Goal: Task Accomplishment & Management: Manage account settings

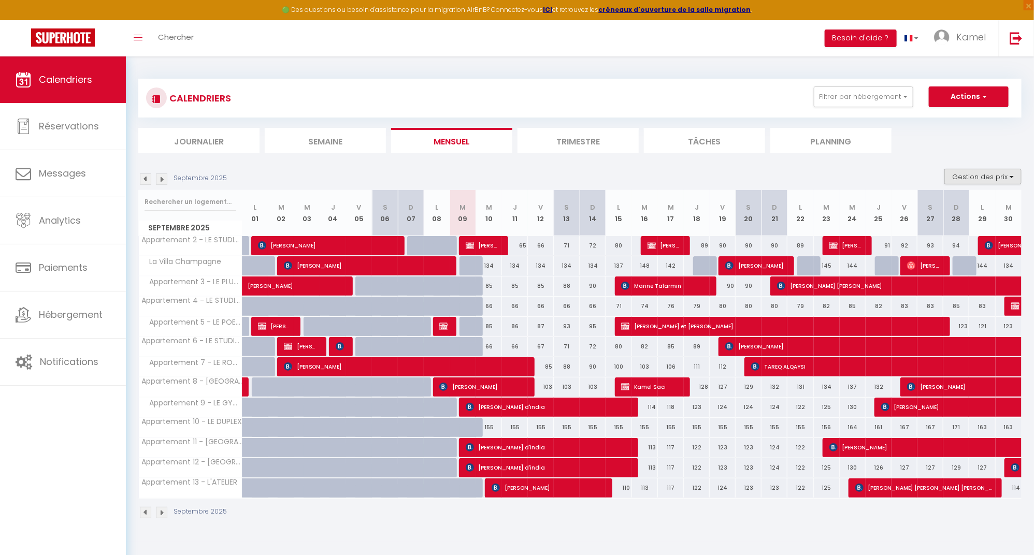
click at [1010, 176] on button "Gestion des prix" at bounding box center [982, 177] width 77 height 16
click at [936, 226] on input "Règles" at bounding box center [973, 227] width 93 height 10
checkbox input "true"
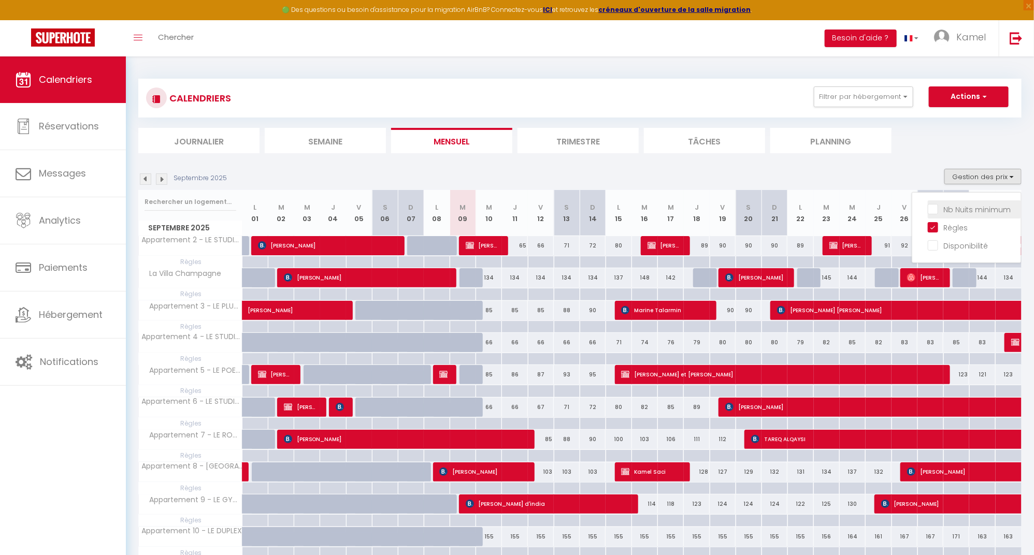
click at [934, 206] on input "Nb Nuits minimum" at bounding box center [973, 209] width 93 height 10
checkbox input "true"
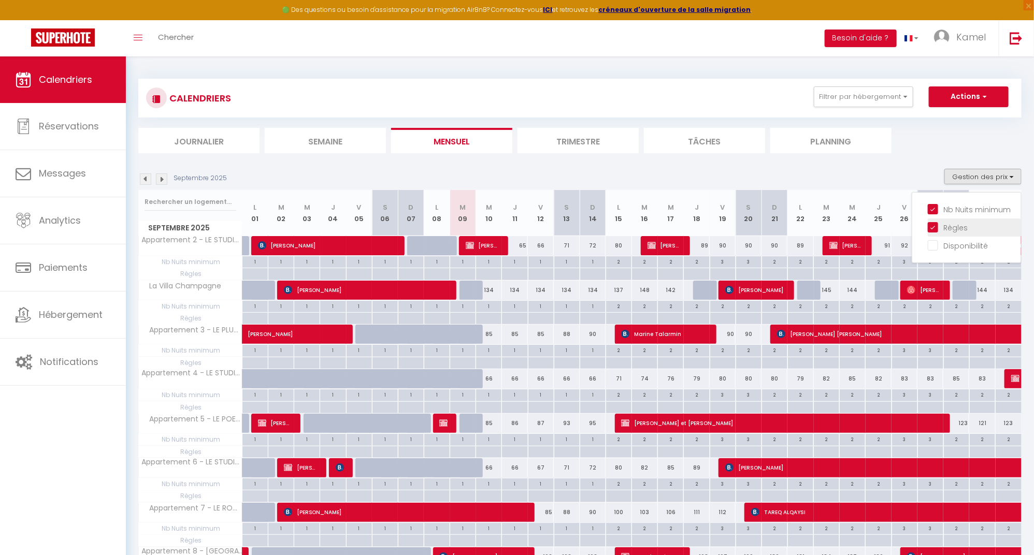
click at [935, 227] on input "Règles" at bounding box center [973, 227] width 93 height 10
checkbox input "false"
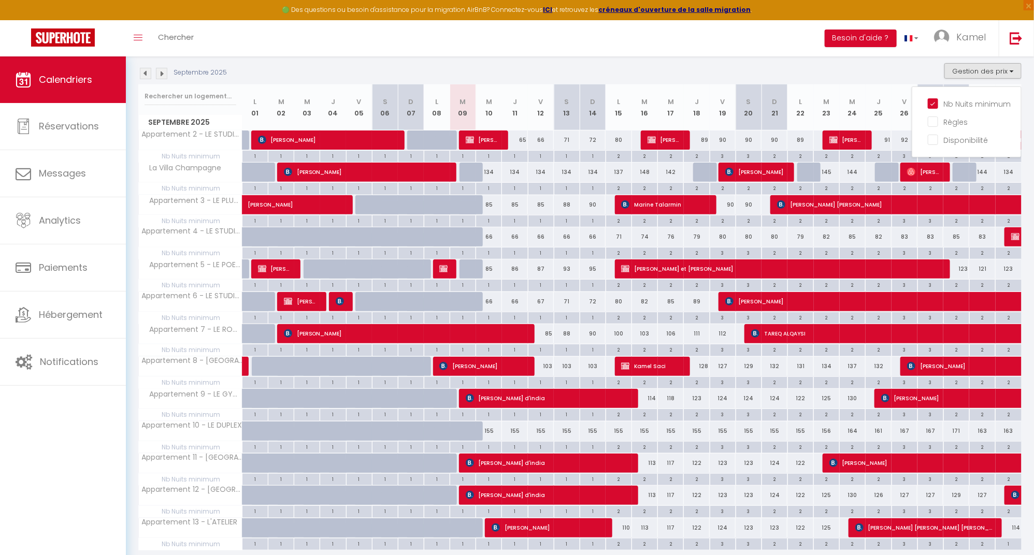
scroll to position [106, 0]
click at [546, 415] on div "1" at bounding box center [540, 414] width 25 height 10
type input "1"
type input "Ven 12 Septembre 2025"
type input "Sam 13 Septembre 2025"
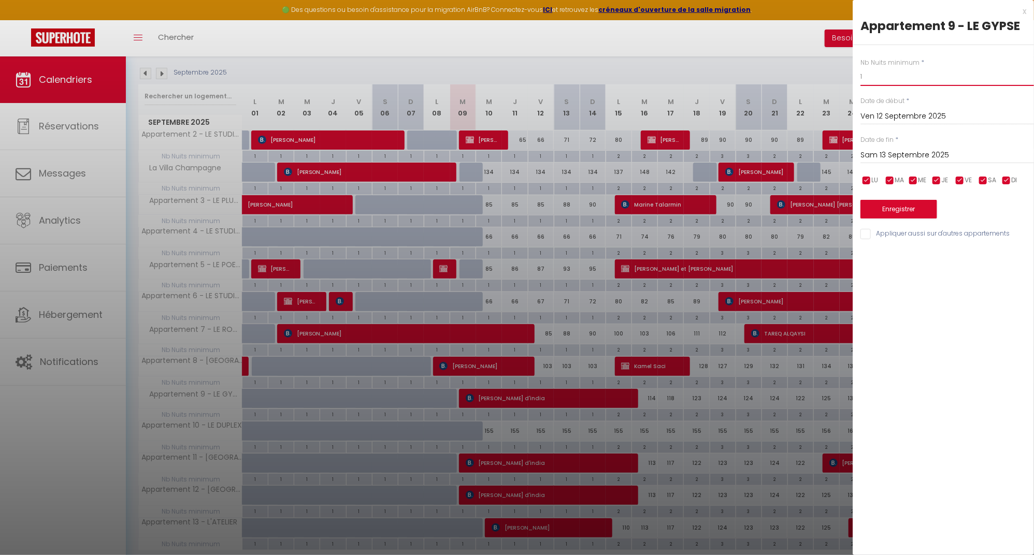
click at [879, 77] on input "1" at bounding box center [946, 76] width 173 height 19
type input "2"
click at [903, 153] on input "Sam 13 Septembre 2025" at bounding box center [946, 155] width 173 height 13
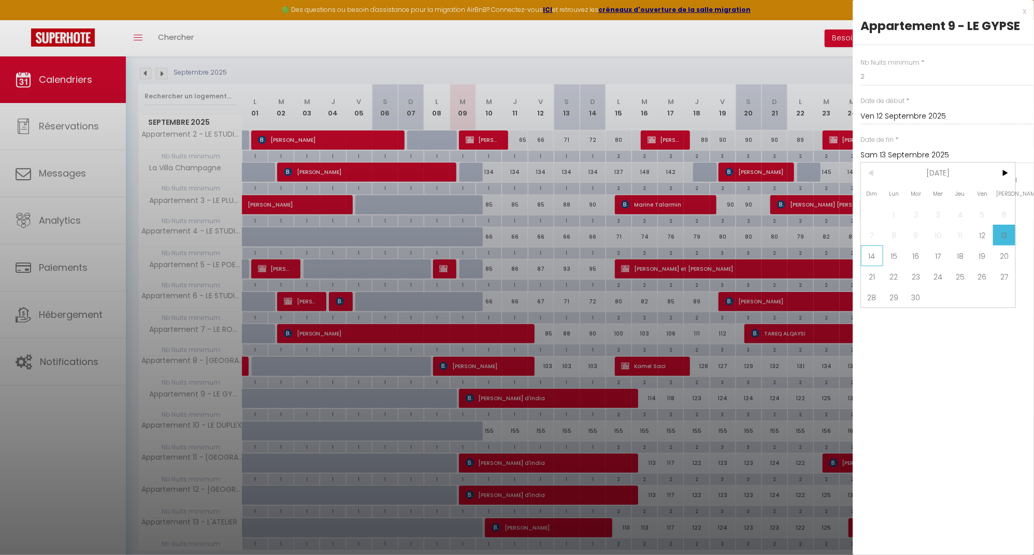
click at [875, 256] on span "14" at bounding box center [872, 255] width 22 height 21
type input "Dim 14 Septembre 2025"
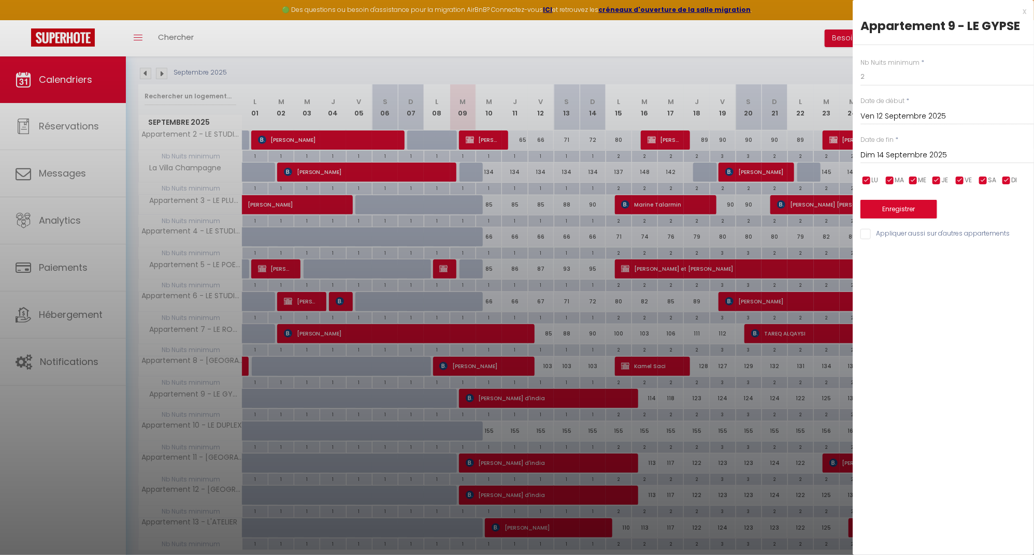
click at [866, 234] on input "Appliquer aussi sur d'autres appartements" at bounding box center [946, 234] width 173 height 10
click at [865, 234] on input "Appliquer aussi sur d'autres appartements" at bounding box center [946, 234] width 173 height 10
checkbox input "true"
click at [700, 358] on div at bounding box center [517, 277] width 1034 height 555
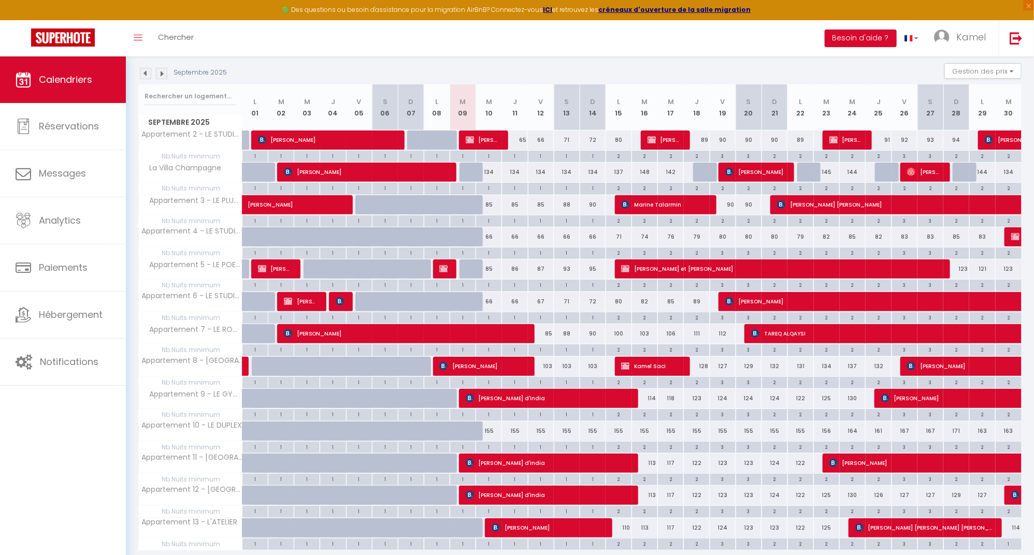
click at [540, 416] on div "1" at bounding box center [540, 414] width 25 height 10
type input "1"
type input "Ven 12 Septembre 2025"
type input "Sam 13 Septembre 2025"
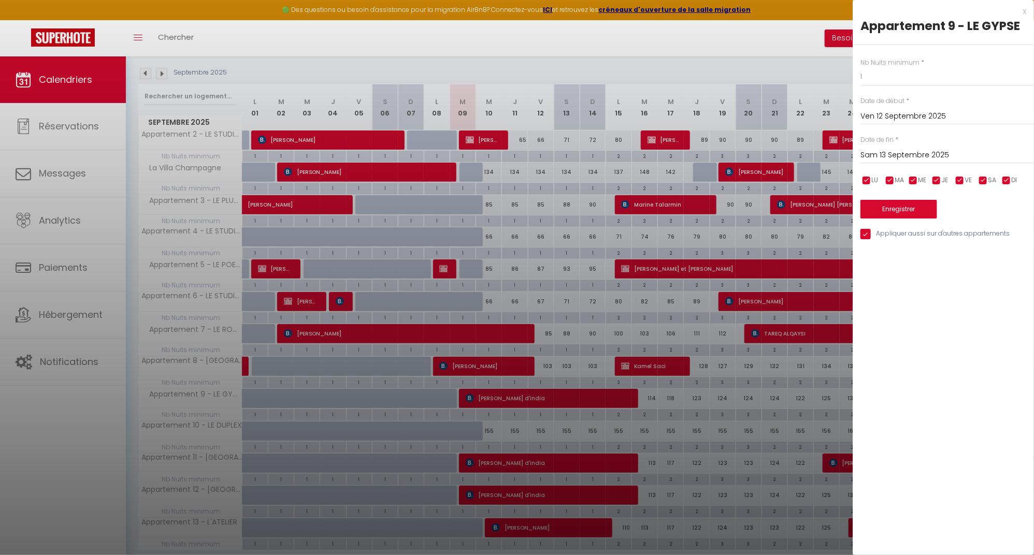
click at [560, 432] on div at bounding box center [517, 277] width 1034 height 555
type input "undefined aN undefined NaN"
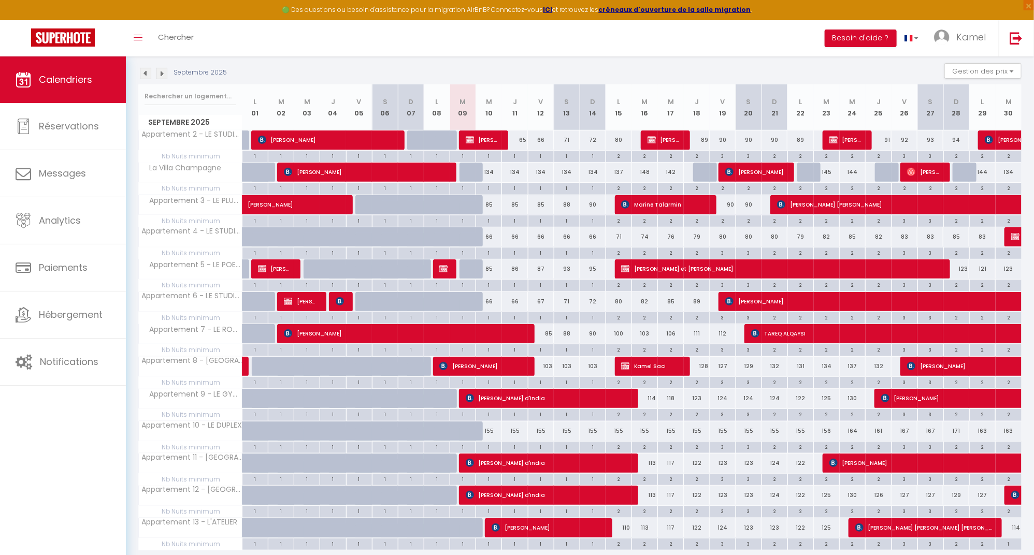
click at [545, 449] on div "1" at bounding box center [540, 447] width 25 height 10
type input "1"
type input "Ven 12 Septembre 2025"
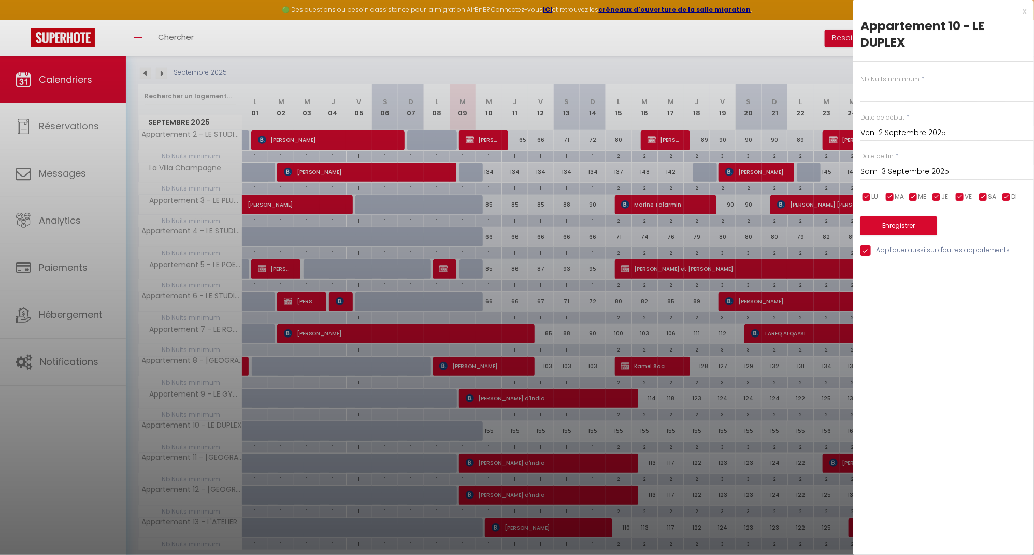
click at [891, 171] on input "Sam 13 Septembre 2025" at bounding box center [946, 171] width 173 height 13
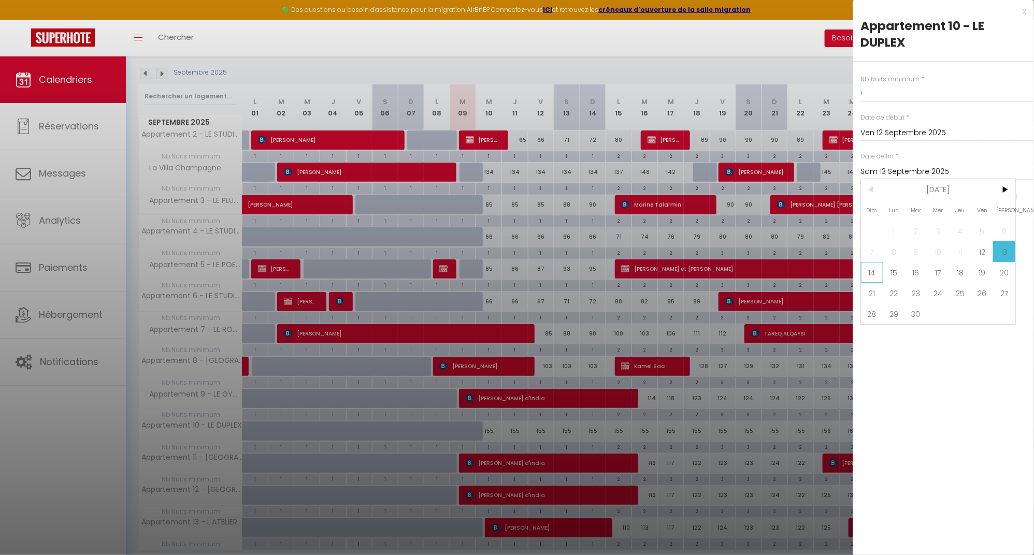
click at [873, 272] on span "14" at bounding box center [872, 272] width 22 height 21
type input "Dim 14 Septembre 2025"
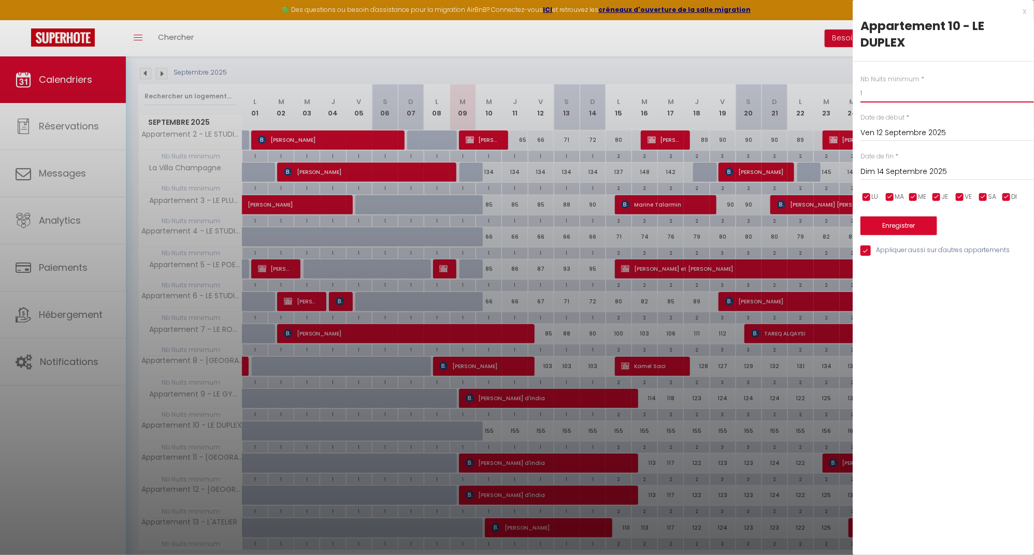
click at [879, 97] on input "1" at bounding box center [946, 93] width 173 height 19
type input "2"
click at [919, 224] on button "Enregistrer" at bounding box center [898, 225] width 77 height 19
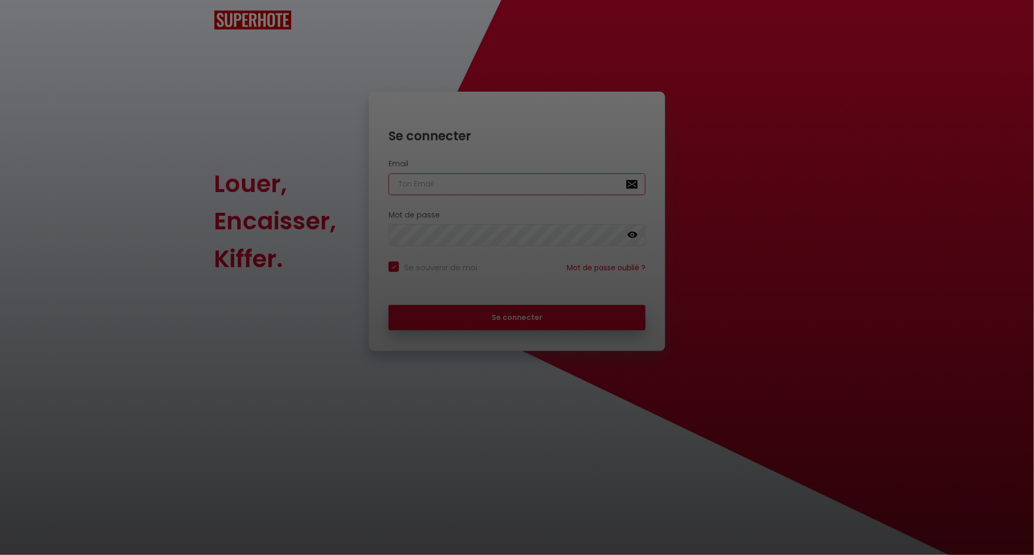
checkbox input "true"
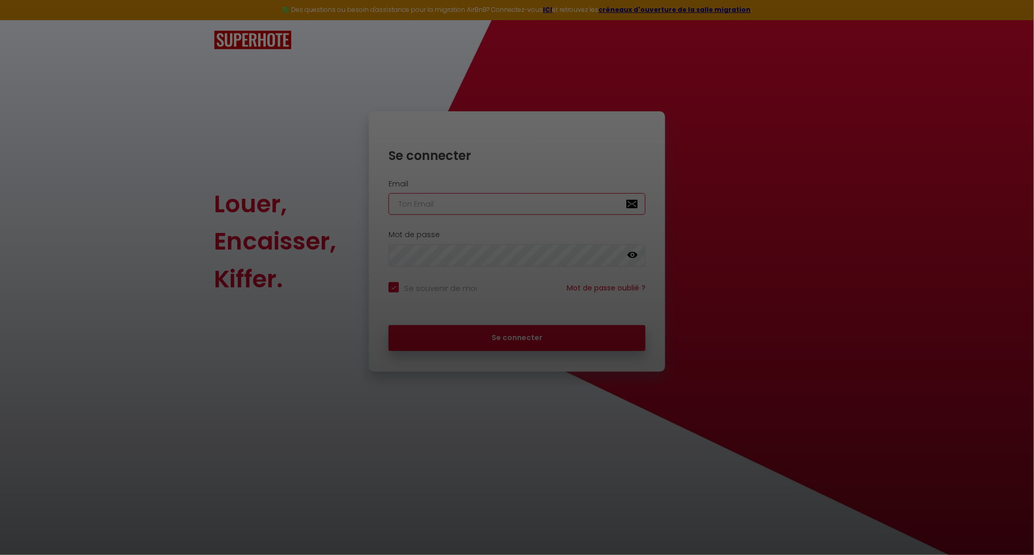
type input "[EMAIL_ADDRESS][DOMAIN_NAME]"
click at [517, 337] on button "Se connecter" at bounding box center [516, 338] width 257 height 26
checkbox input "true"
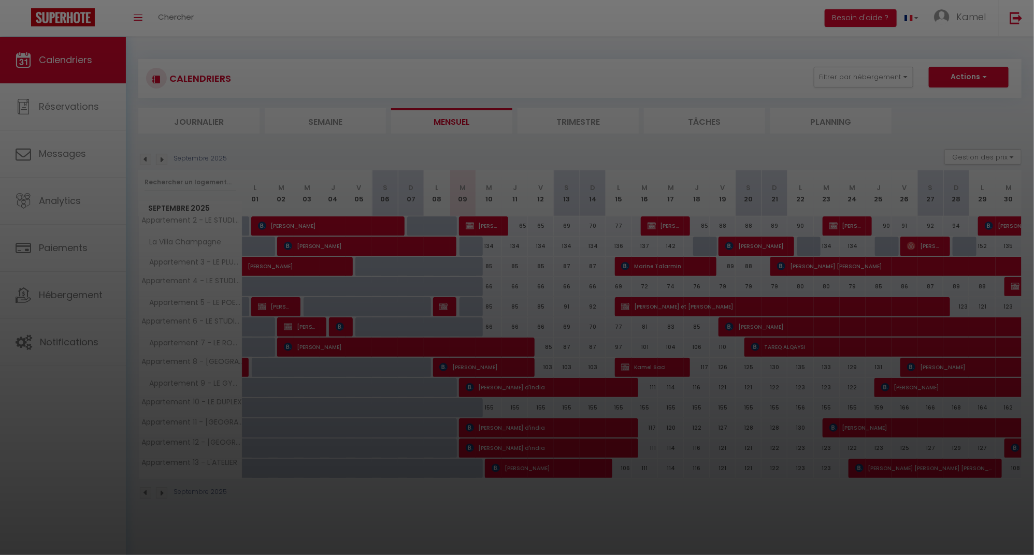
click at [374, 150] on div at bounding box center [517, 277] width 1034 height 555
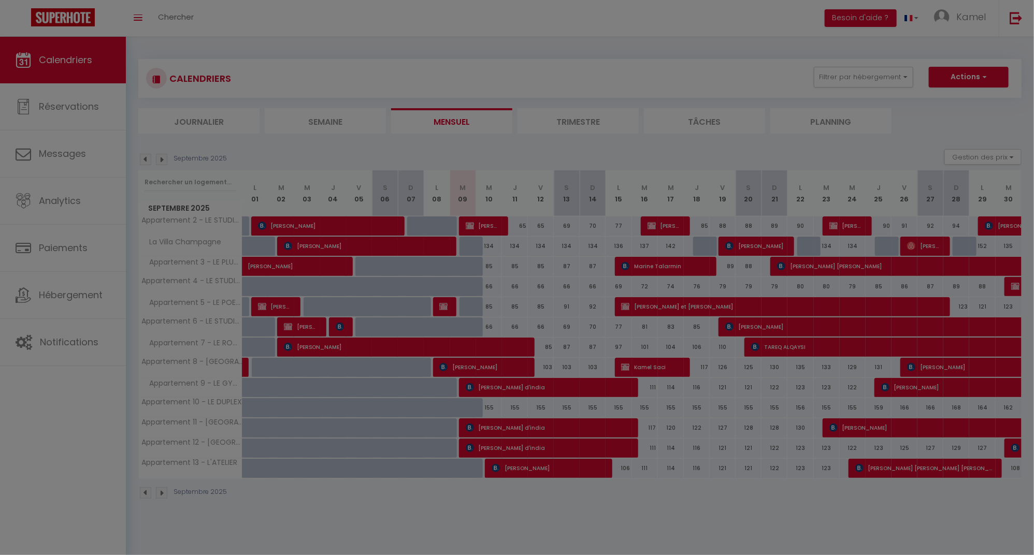
click at [365, 520] on div at bounding box center [517, 277] width 1034 height 555
click at [1011, 157] on div at bounding box center [517, 277] width 1034 height 555
click at [1004, 159] on div at bounding box center [517, 277] width 1034 height 555
click at [740, 148] on div at bounding box center [517, 277] width 1034 height 555
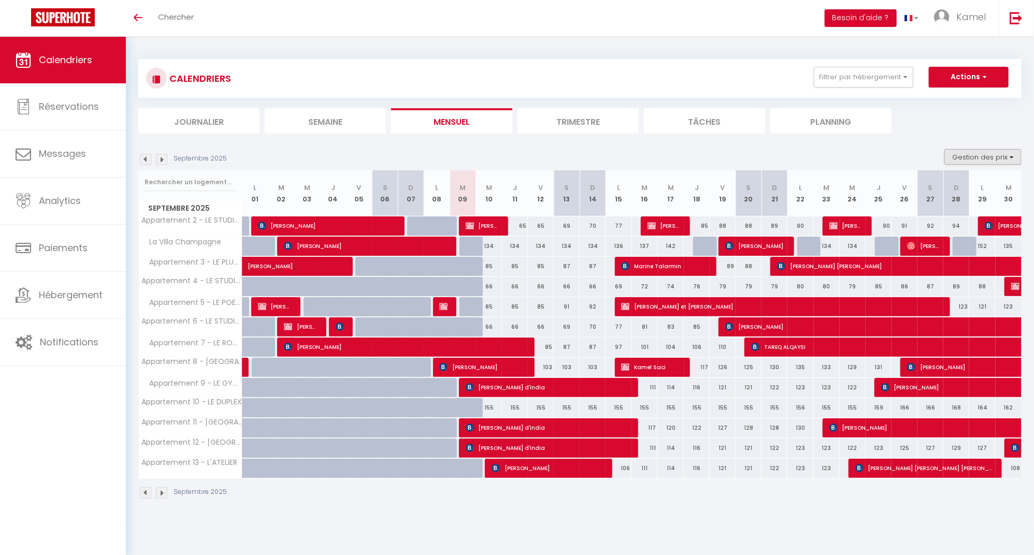
click at [1008, 157] on button "Gestion des prix" at bounding box center [982, 157] width 77 height 16
click at [943, 186] on input "Nb Nuits minimum" at bounding box center [973, 189] width 93 height 10
checkbox input "true"
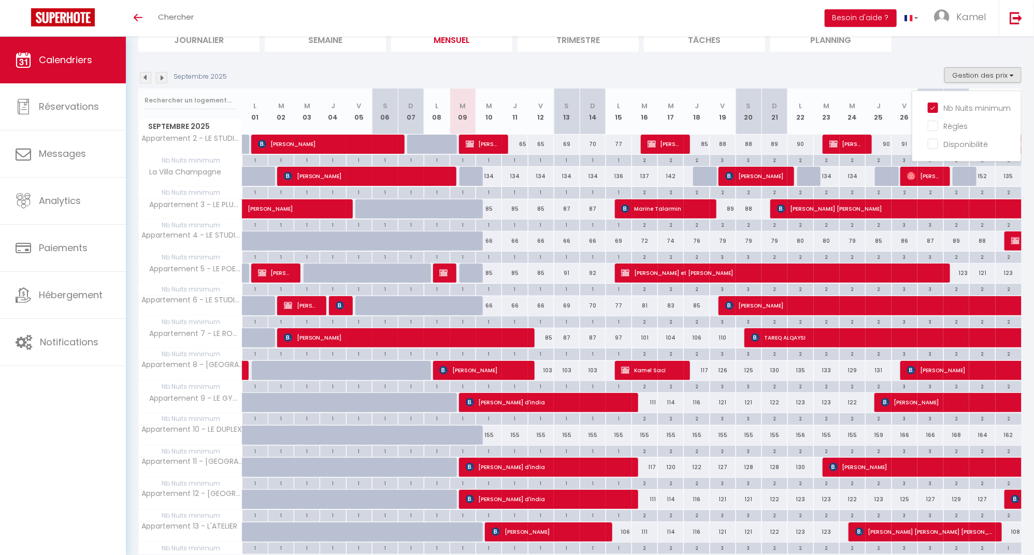
scroll to position [89, 0]
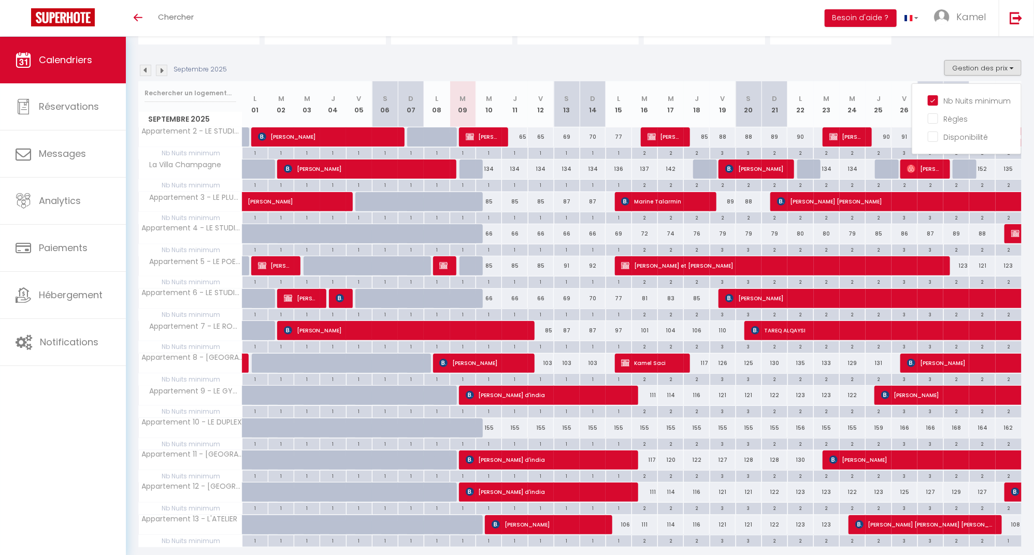
click at [541, 441] on div "1" at bounding box center [540, 444] width 25 height 10
type input "1"
type input "Ven 12 Septembre 2025"
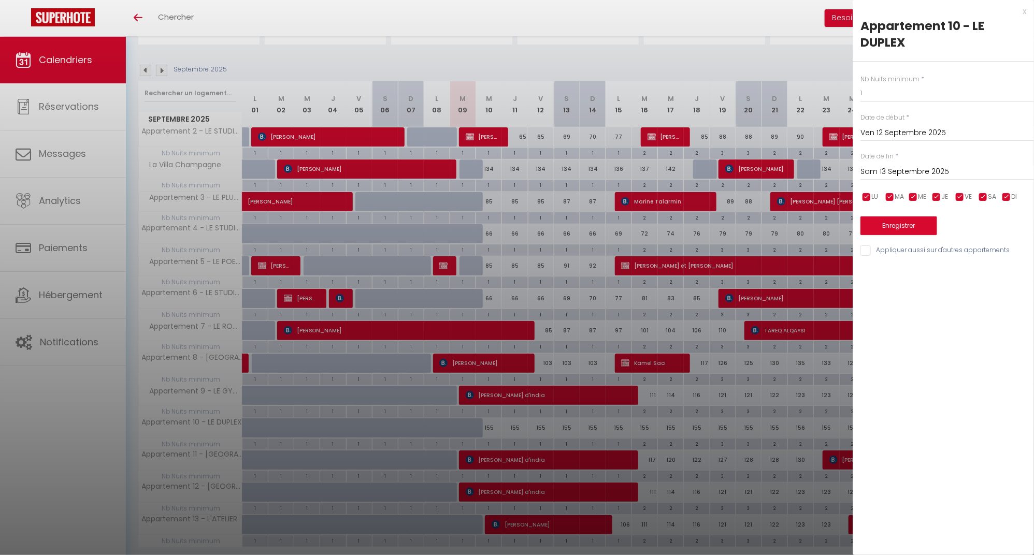
click at [909, 171] on input "Sam 13 Septembre 2025" at bounding box center [946, 171] width 173 height 13
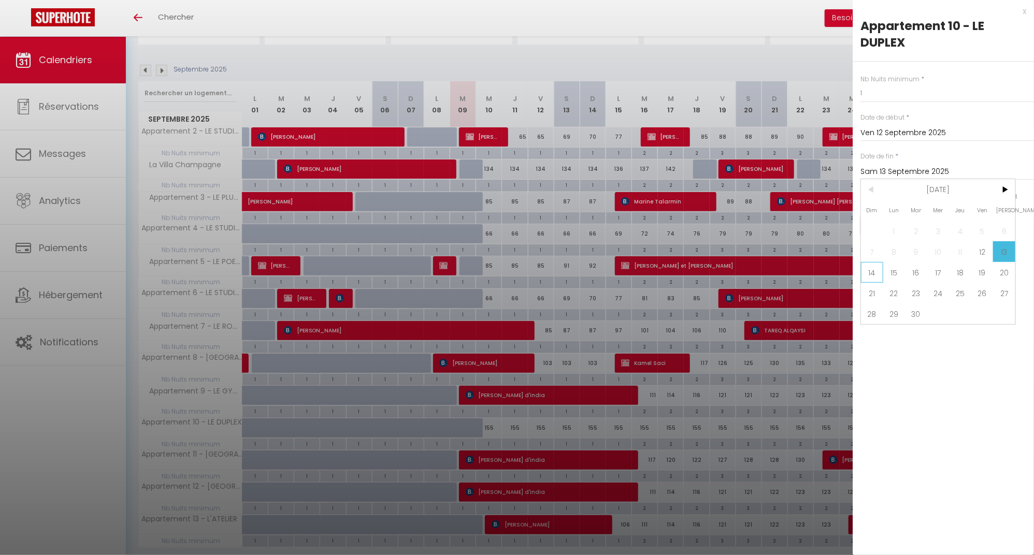
click at [875, 277] on span "14" at bounding box center [872, 272] width 22 height 21
type input "Dim 14 Septembre 2025"
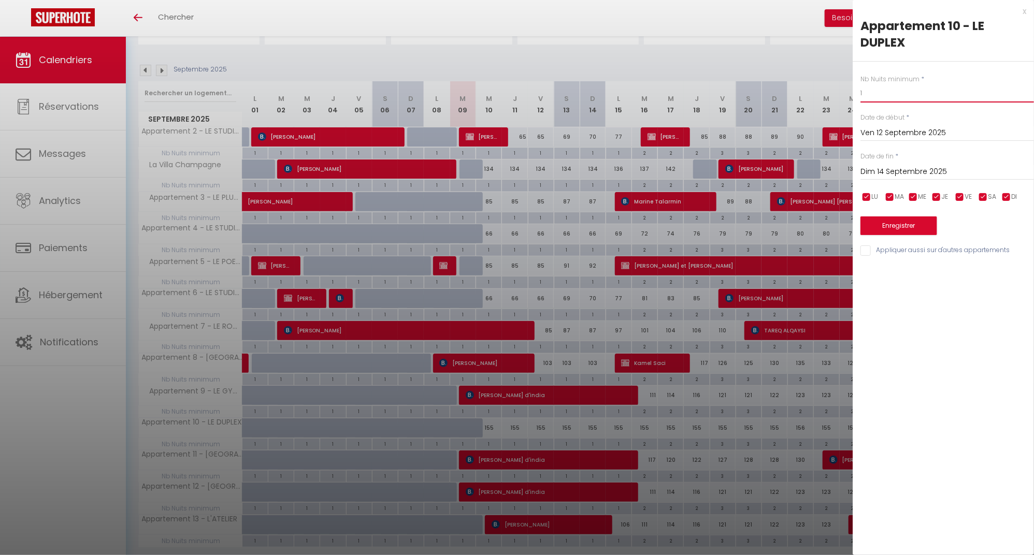
click at [879, 91] on input "1" at bounding box center [946, 93] width 173 height 19
type input "2"
click at [867, 251] on input "Appliquer aussi sur d'autres appartements" at bounding box center [946, 250] width 173 height 10
checkbox input "true"
click at [896, 229] on button "Enregistrer" at bounding box center [898, 225] width 77 height 19
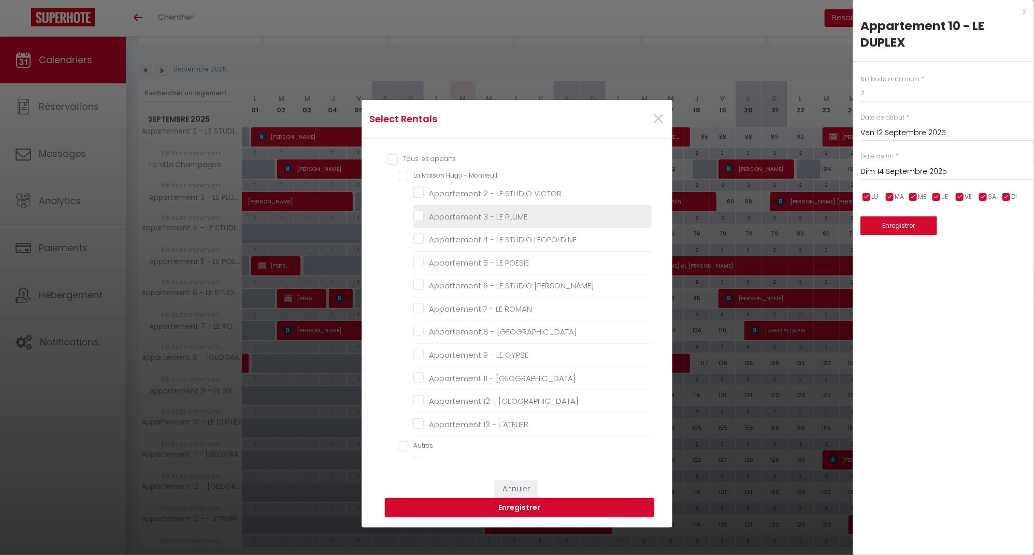
click at [419, 216] on PLUME "Appartement 3 - LE PLUME" at bounding box center [532, 216] width 238 height 10
checkbox PLUME "true"
checkbox VICTOR "false"
checkbox LEOPOLDINE "false"
checkbox POESIE "false"
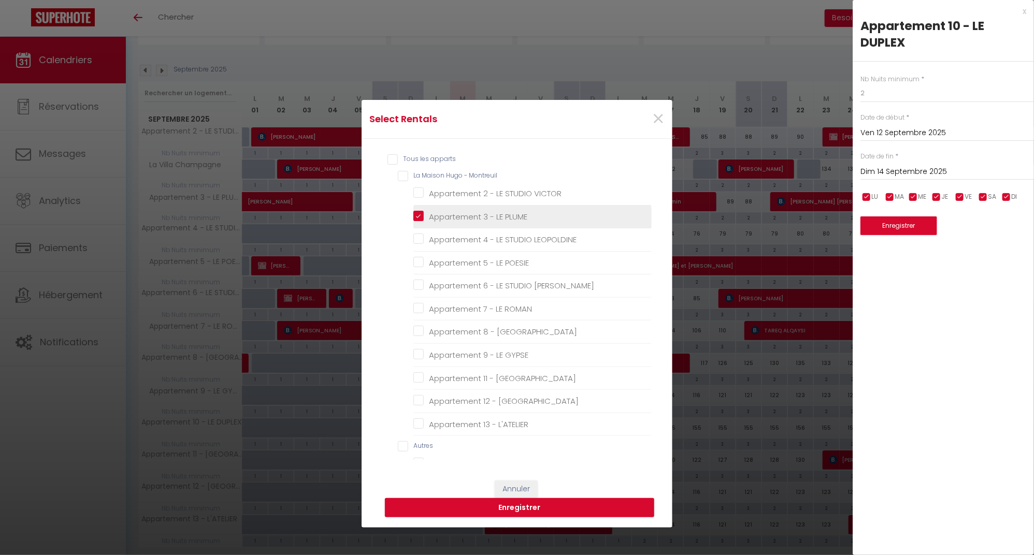
checkbox GUSTAVE "false"
checkbox ROMAN "false"
checkbox EIFFEL "false"
checkbox GYPSE "false"
checkbox BELLEVILLE "false"
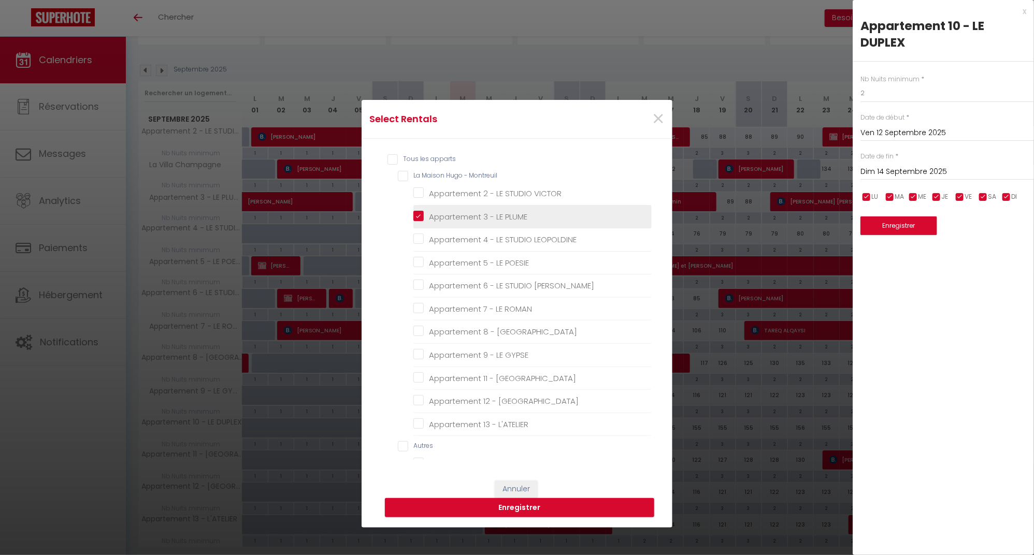
checkbox HAUTEVILLE "false"
checkbox L\'ATELIER "false"
checkbox Champagne "false"
click at [420, 217] on PLUME "Appartement 3 - LE PLUME" at bounding box center [532, 216] width 238 height 10
checkbox PLUME "false"
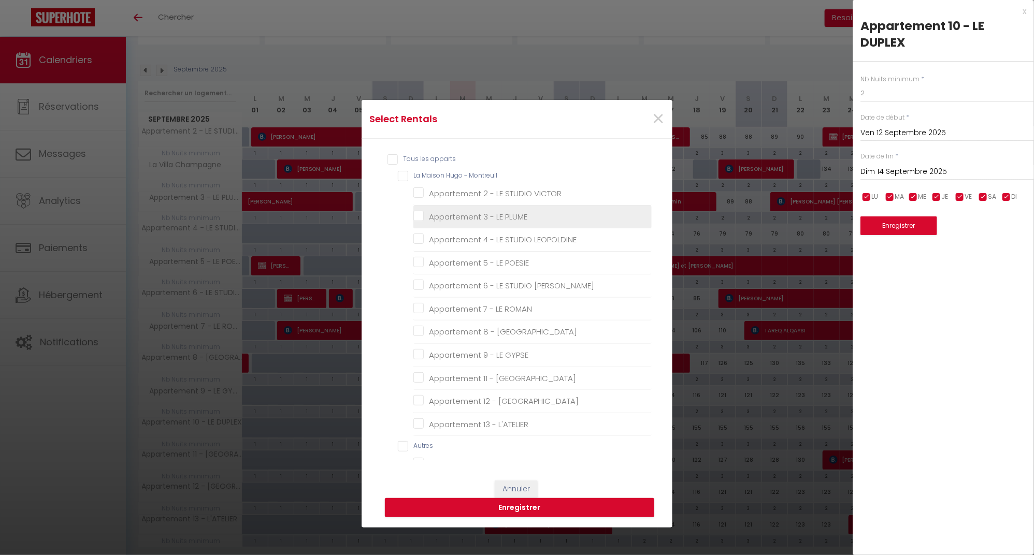
checkbox VICTOR "false"
checkbox LEOPOLDINE "false"
checkbox POESIE "false"
checkbox GUSTAVE "false"
checkbox ROMAN "false"
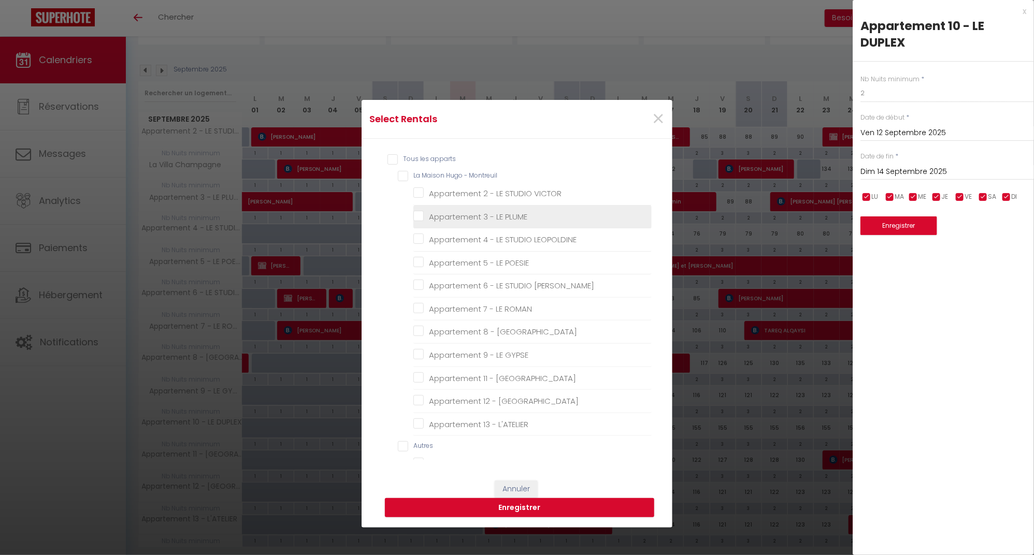
checkbox EIFFEL "false"
checkbox GYPSE "false"
checkbox BELLEVILLE "false"
checkbox HAUTEVILLE "false"
checkbox L\'ATELIER "false"
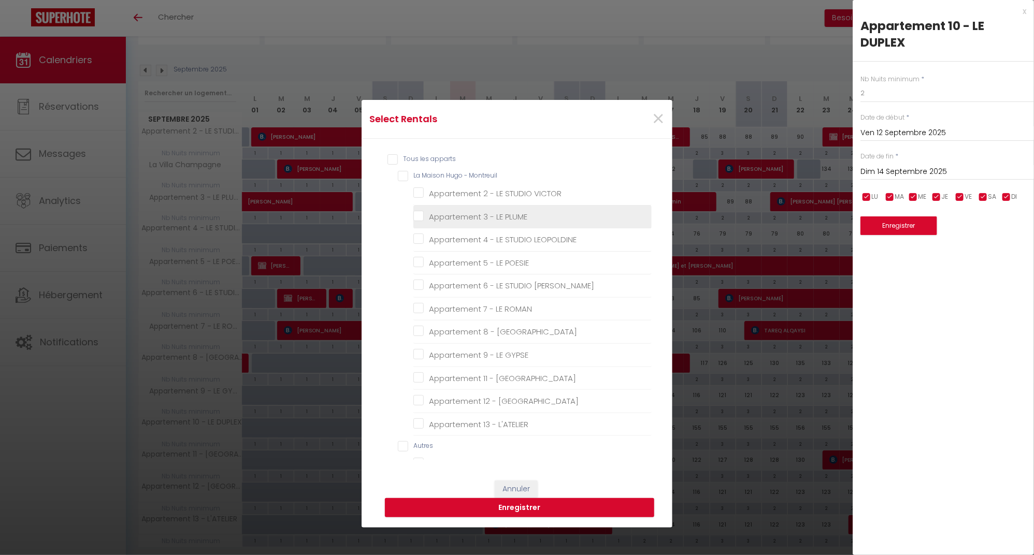
checkbox Champagne "false"
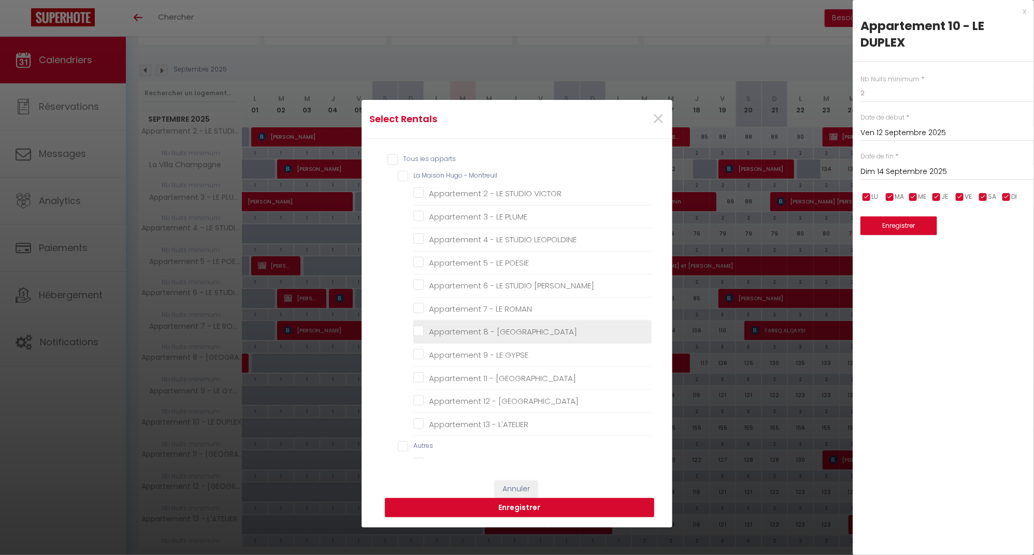
click at [419, 330] on EIFFEL "Appartement 8 - [GEOGRAPHIC_DATA]" at bounding box center [532, 332] width 238 height 10
checkbox EIFFEL "true"
checkbox VICTOR "false"
checkbox LEOPOLDINE "false"
checkbox POESIE "false"
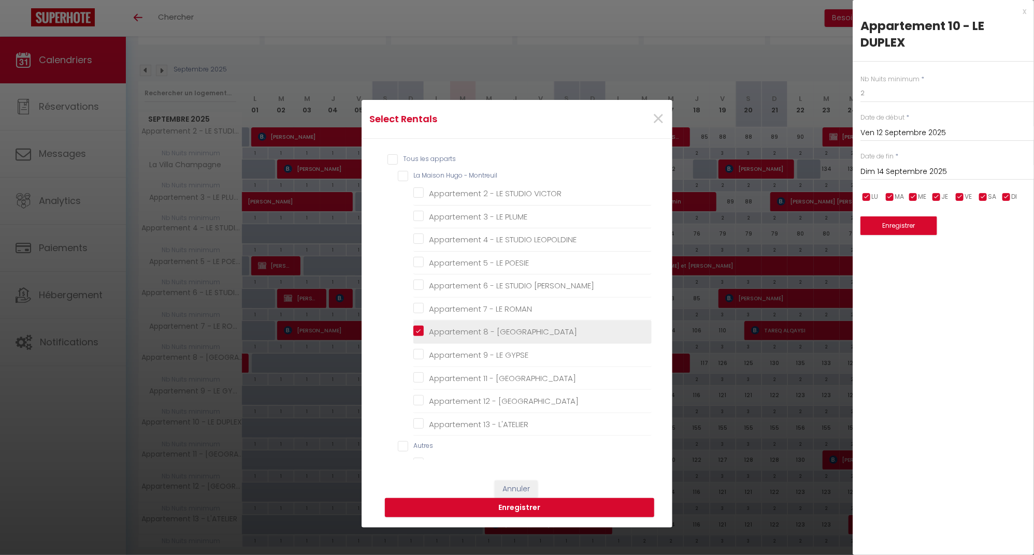
checkbox GUSTAVE "false"
checkbox ROMAN "false"
checkbox GYPSE "false"
checkbox BELLEVILLE "false"
checkbox HAUTEVILLE "false"
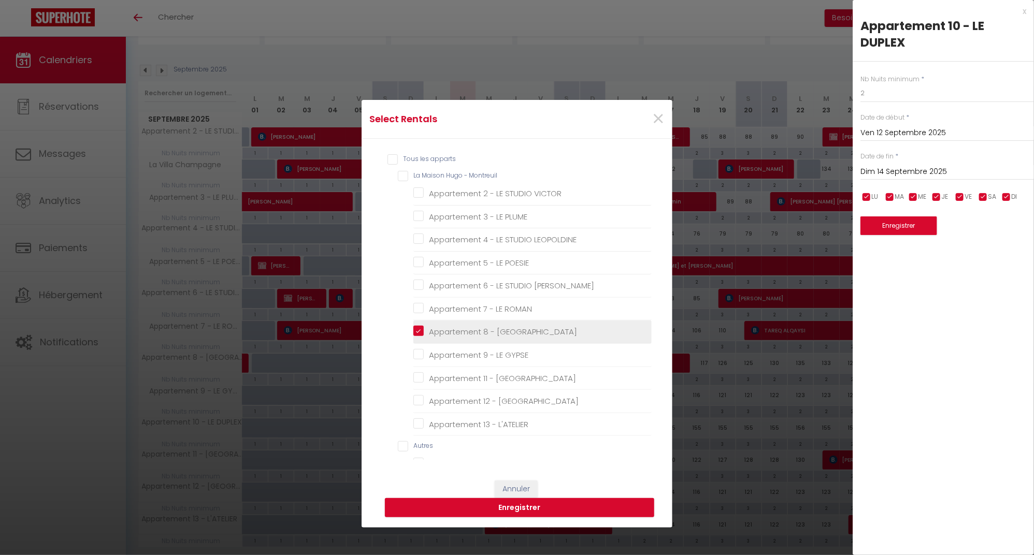
checkbox L\'ATELIER "false"
checkbox Champagne "false"
click at [419, 355] on GYPSE "Appartement 9 - LE GYPSE" at bounding box center [532, 355] width 238 height 10
checkbox GYPSE "true"
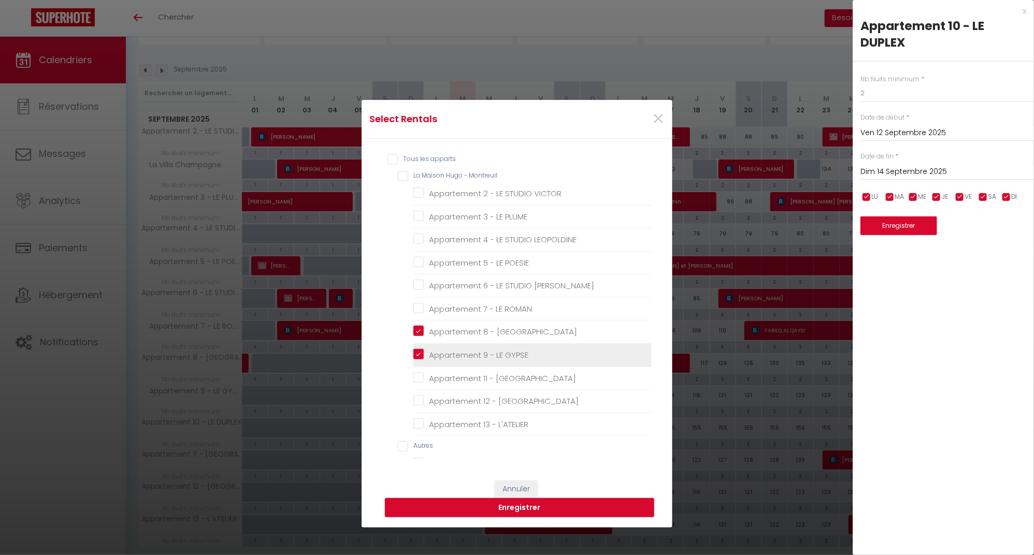
checkbox VICTOR "false"
checkbox LEOPOLDINE "false"
checkbox POESIE "false"
checkbox GUSTAVE "false"
checkbox ROMAN "false"
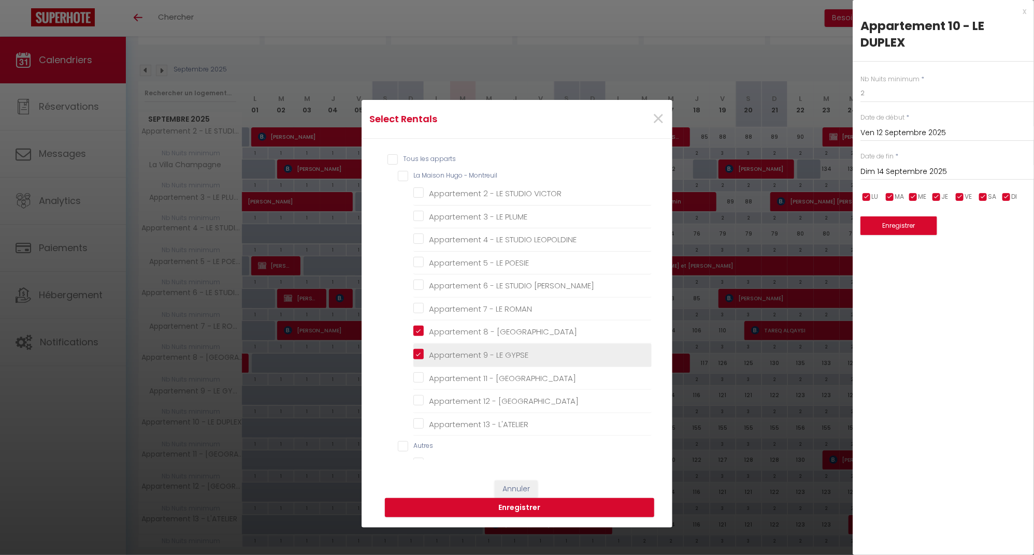
checkbox BELLEVILLE "false"
checkbox HAUTEVILLE "false"
checkbox L\'ATELIER "false"
checkbox Champagne "false"
click at [419, 378] on BELLEVILLE "Appartement 11 - [GEOGRAPHIC_DATA]" at bounding box center [532, 378] width 238 height 10
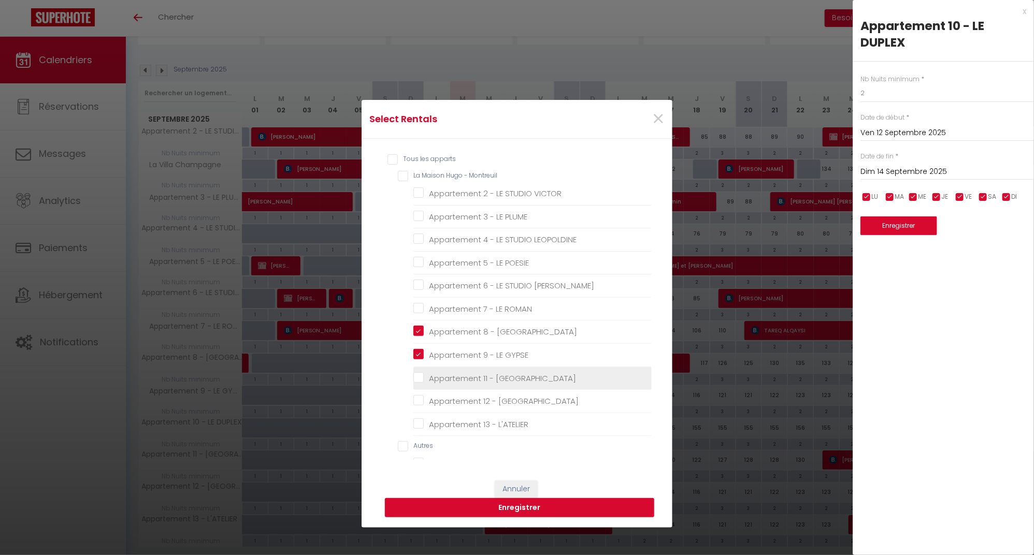
checkbox BELLEVILLE "true"
checkbox VICTOR "false"
checkbox LEOPOLDINE "false"
checkbox POESIE "false"
checkbox GUSTAVE "false"
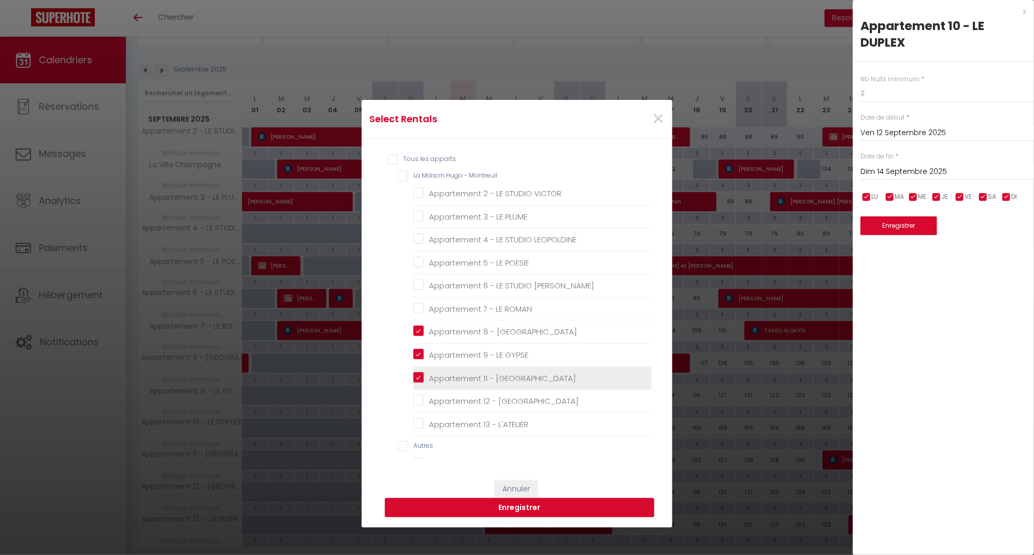
checkbox ROMAN "false"
checkbox HAUTEVILLE "false"
checkbox L\'ATELIER "false"
checkbox Champagne "false"
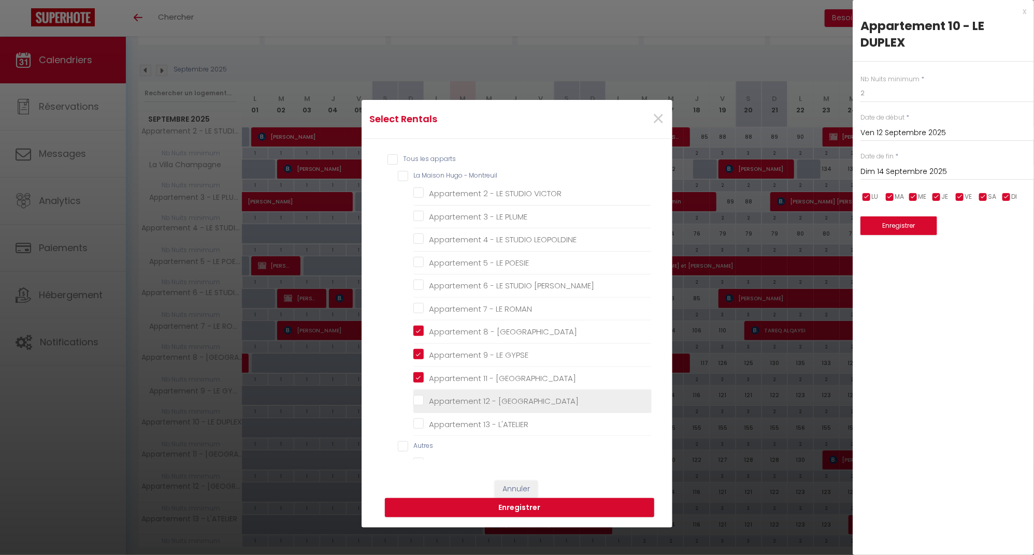
click at [419, 402] on HAUTEVILLE "Appartement 12 - [GEOGRAPHIC_DATA]" at bounding box center [532, 401] width 238 height 10
checkbox HAUTEVILLE "true"
checkbox VICTOR "false"
checkbox LEOPOLDINE "false"
checkbox POESIE "false"
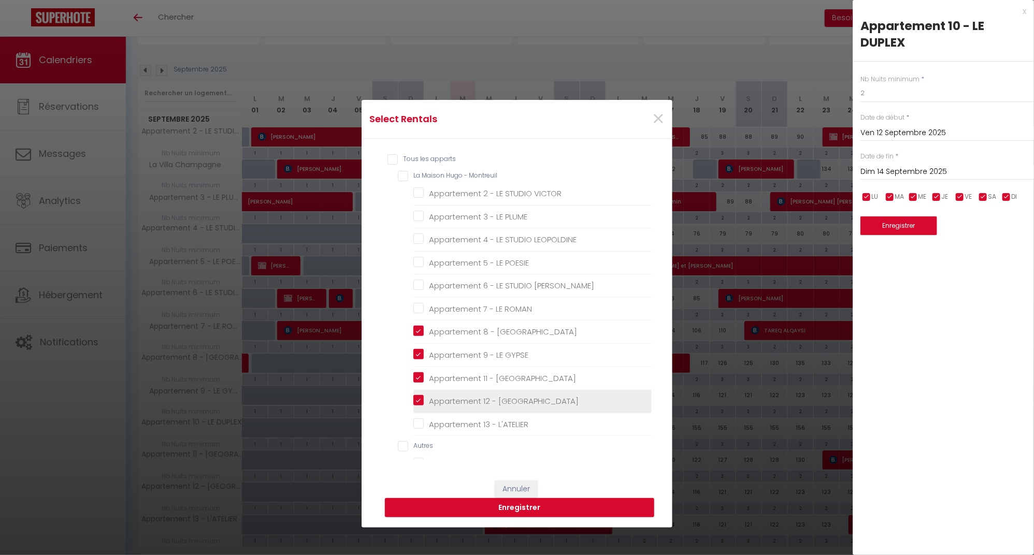
checkbox GUSTAVE "false"
checkbox ROMAN "false"
checkbox L\'ATELIER "false"
checkbox Champagne "false"
click at [419, 427] on L\'ATELIER "Appartement 13 - L'ATELIER" at bounding box center [532, 424] width 238 height 10
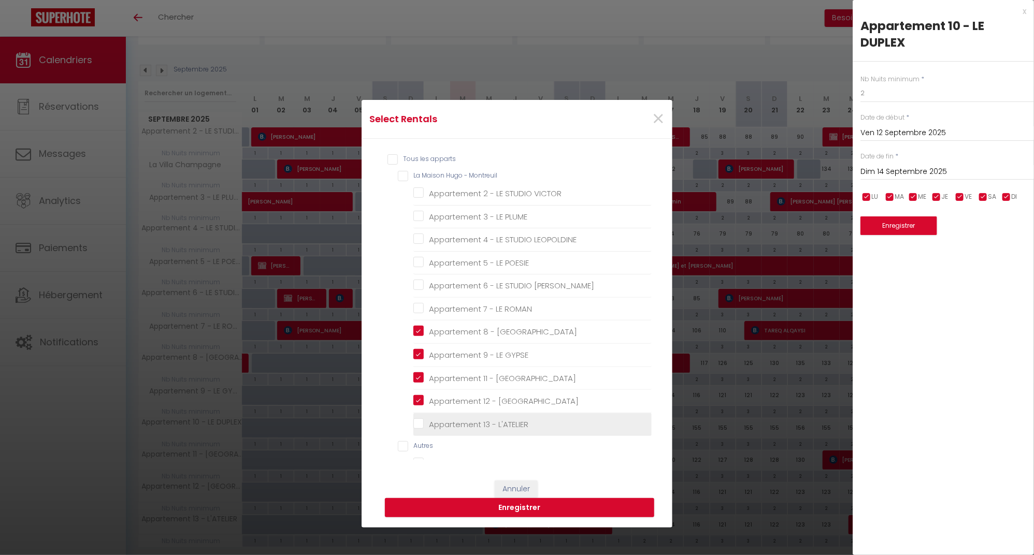
checkbox L\'ATELIER "true"
checkbox VICTOR "false"
checkbox LEOPOLDINE "false"
checkbox POESIE "false"
checkbox GUSTAVE "false"
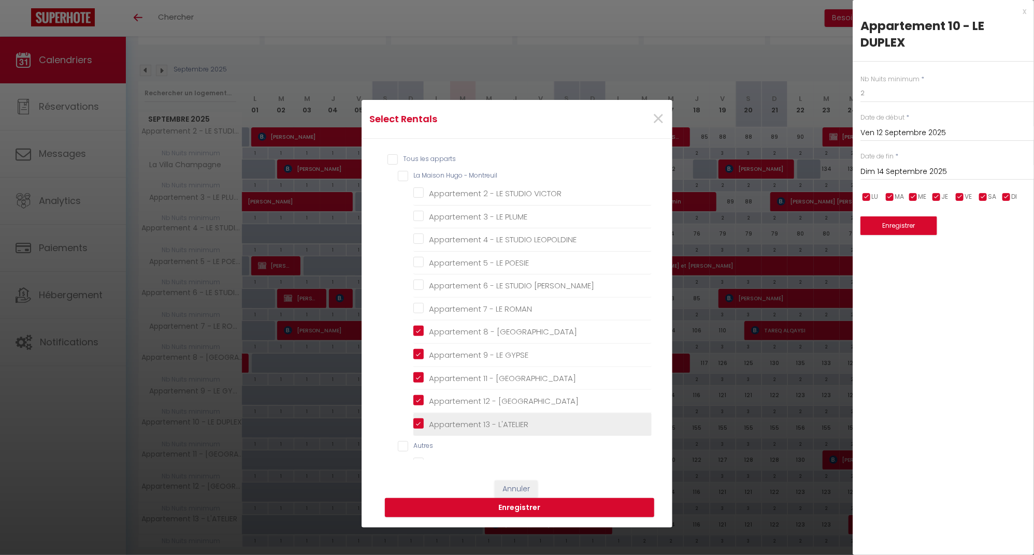
checkbox ROMAN "false"
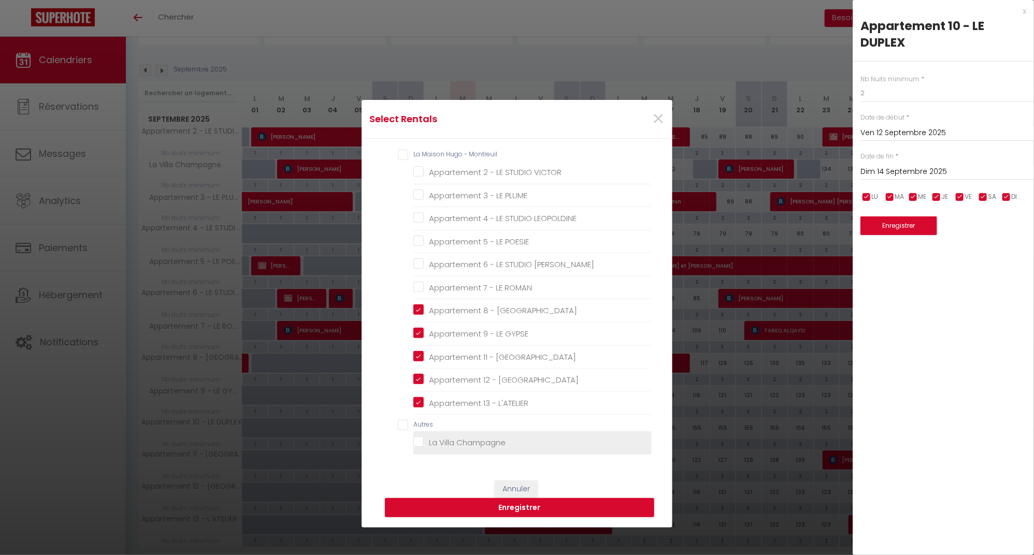
scroll to position [22, 0]
click at [419, 444] on Champagne "La Villa Champagne" at bounding box center [532, 443] width 238 height 10
checkbox Champagne "true"
checkbox VICTOR "false"
checkbox LEOPOLDINE "false"
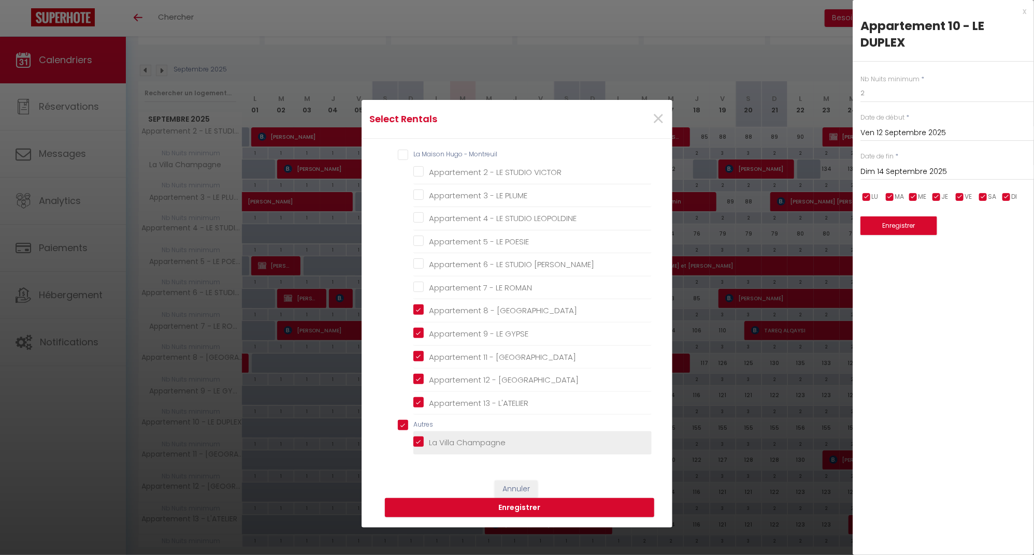
checkbox POESIE "false"
checkbox GUSTAVE "false"
checkbox ROMAN "false"
checkbox input "true"
click at [417, 443] on Champagne "La Villa Champagne" at bounding box center [532, 443] width 238 height 10
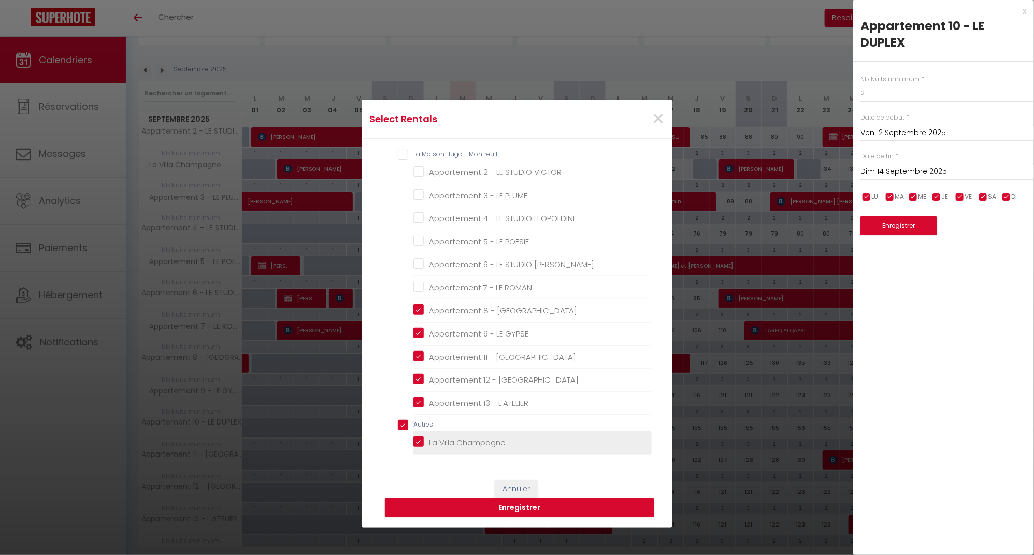
checkbox Champagne "false"
checkbox VICTOR "false"
checkbox LEOPOLDINE "false"
checkbox POESIE "false"
checkbox GUSTAVE "false"
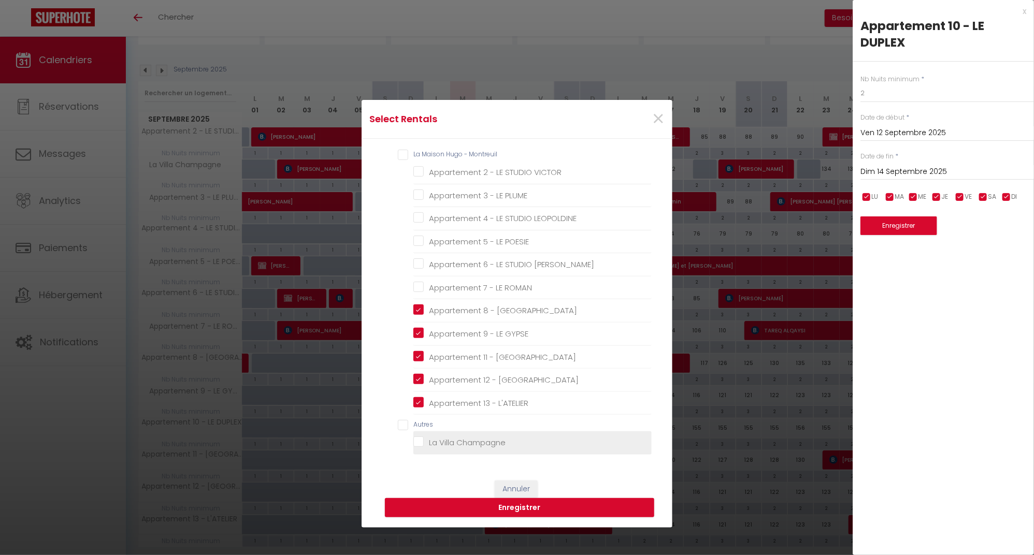
checkbox ROMAN "false"
checkbox input "false"
click at [495, 506] on button "Enregistrer" at bounding box center [519, 508] width 269 height 20
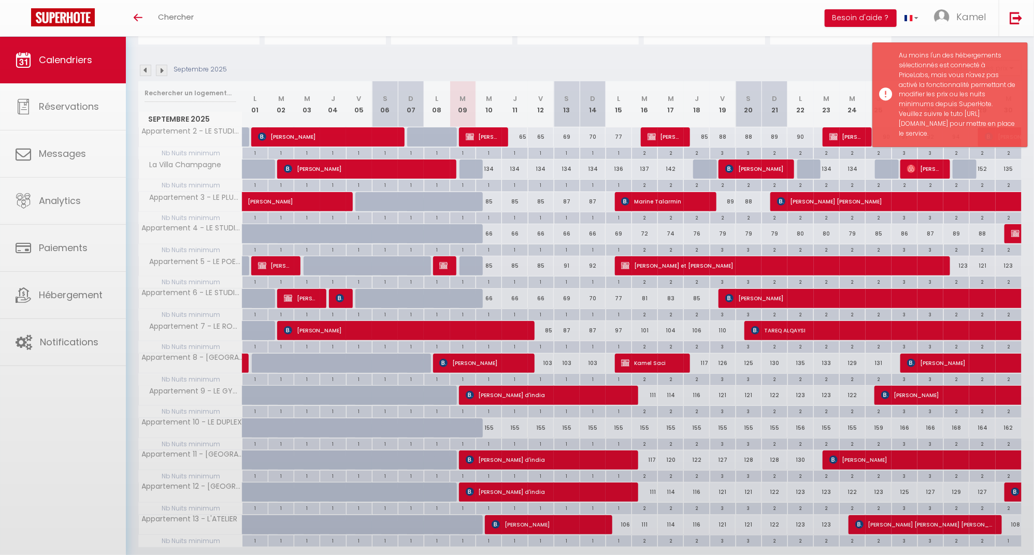
scroll to position [36, 0]
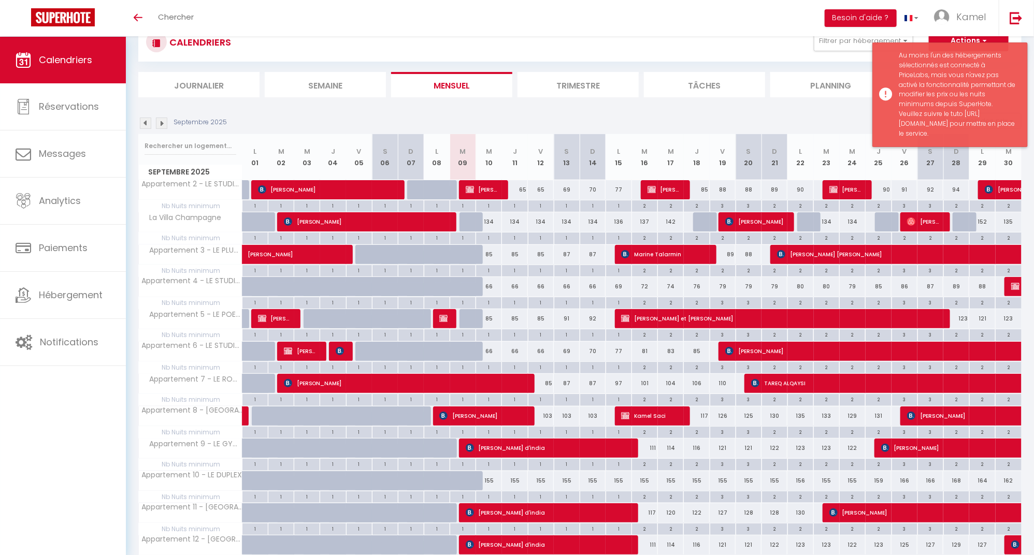
click at [950, 139] on div "Au moins l'un des hébergements sélectionnés est connecté à PriceLabs, mais vous…" at bounding box center [957, 95] width 118 height 88
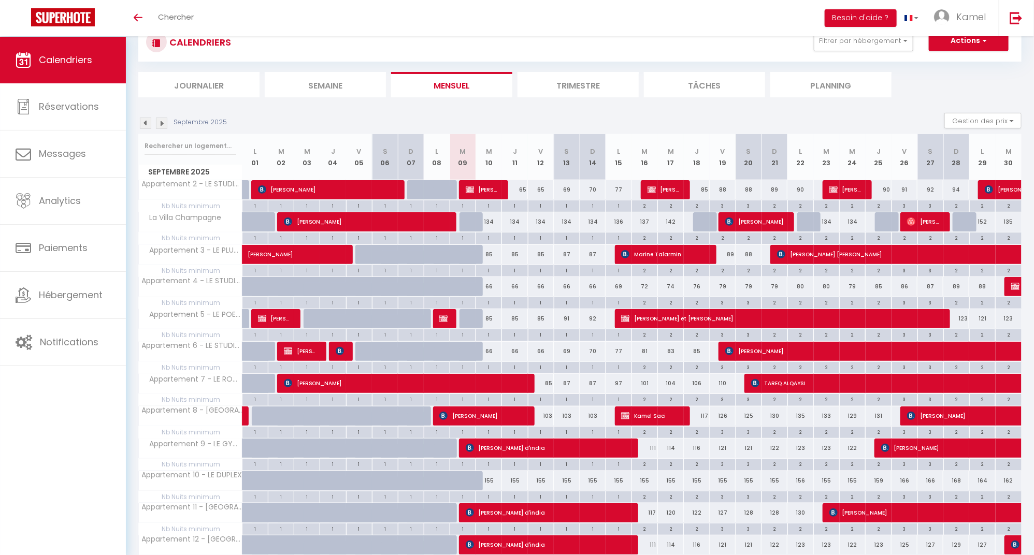
click at [530, 113] on div "Septembre 2025 Gestion des prix Nb Nuits minimum Règles Disponibilité" at bounding box center [579, 123] width 883 height 21
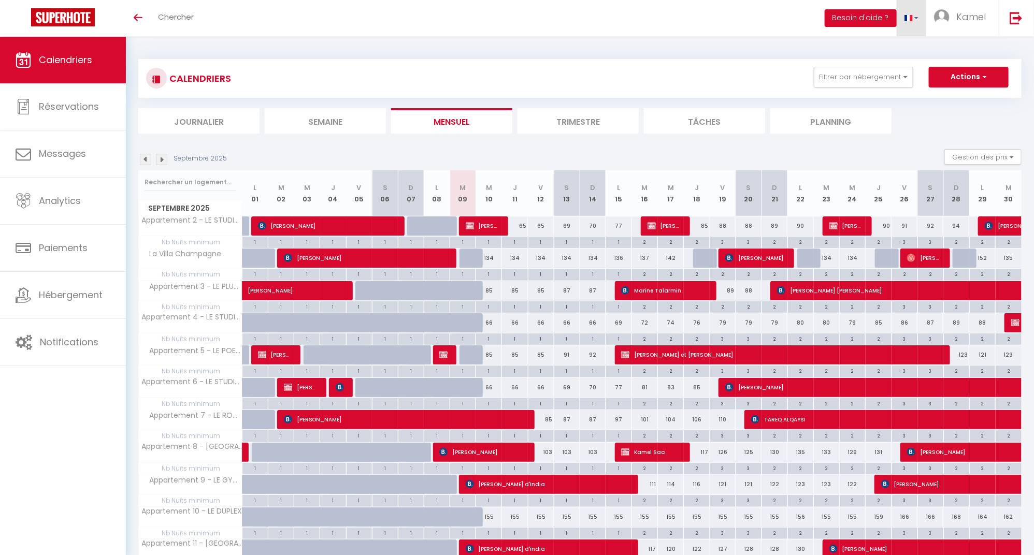
scroll to position [0, 0]
click at [882, 16] on button "Besoin d'aide ?" at bounding box center [860, 18] width 72 height 18
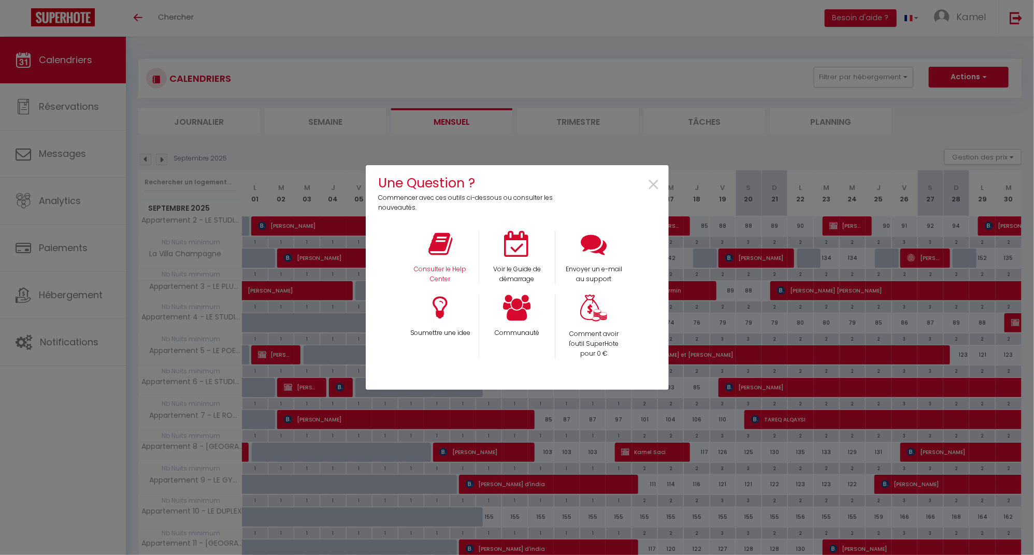
click at [444, 242] on icon at bounding box center [440, 244] width 24 height 26
click at [656, 185] on span "×" at bounding box center [654, 185] width 14 height 33
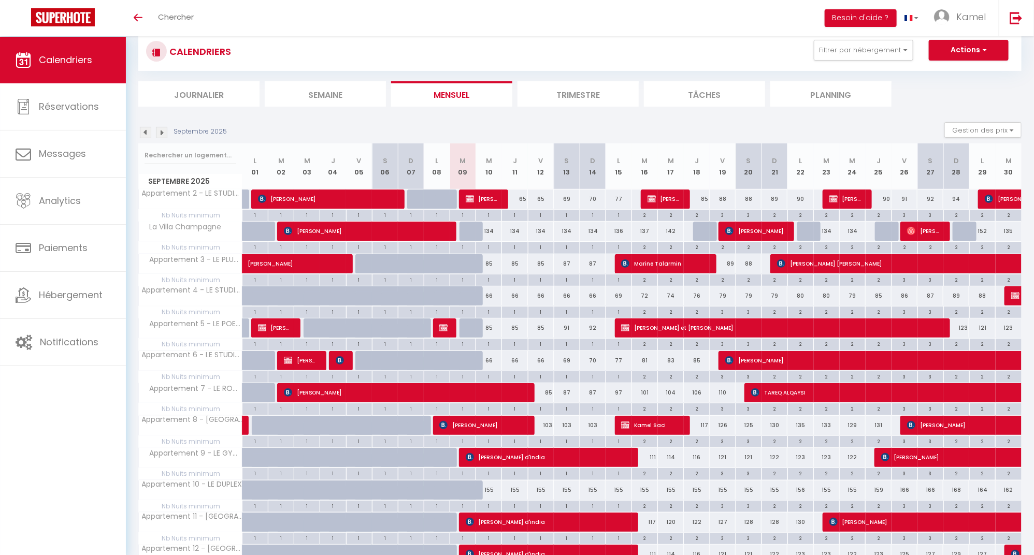
scroll to position [28, 0]
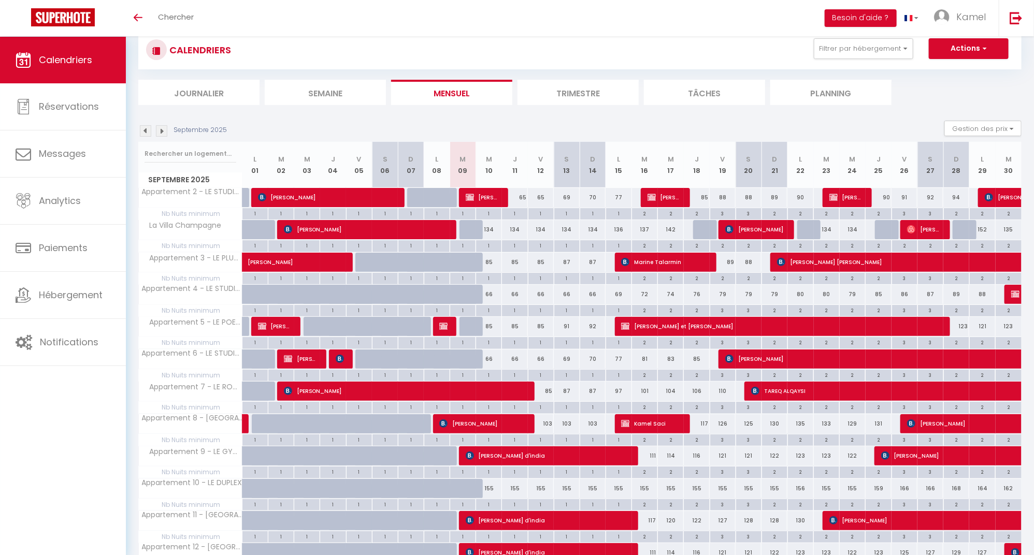
click at [548, 489] on div "155" at bounding box center [541, 488] width 26 height 19
type input "155"
type input "Ven 12 Septembre 2025"
type input "Sam 13 Septembre 2025"
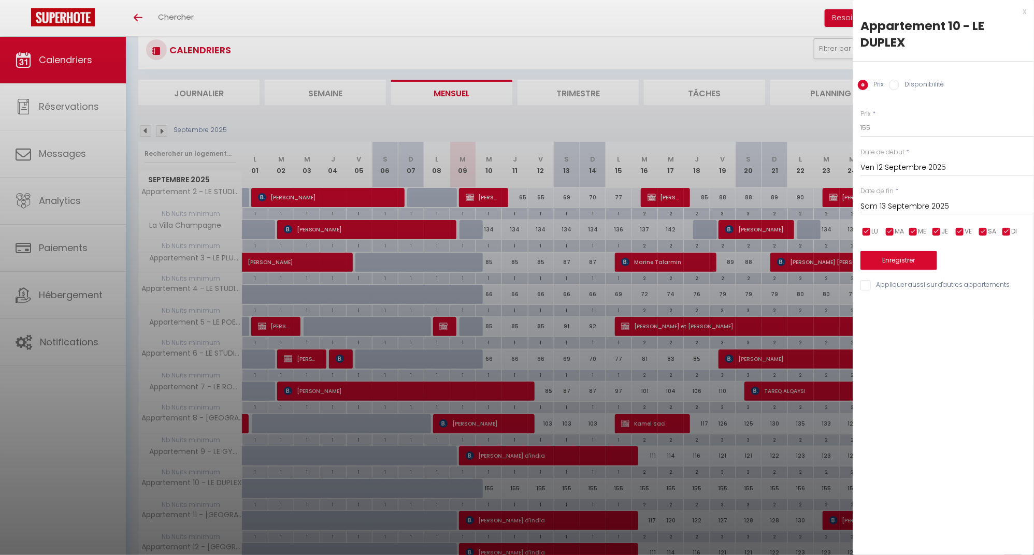
click at [893, 83] on input "Disponibilité" at bounding box center [894, 85] width 10 height 10
radio input "true"
radio input "false"
select select "0"
click at [892, 206] on input "Sam 13 Septembre 2025" at bounding box center [946, 207] width 173 height 13
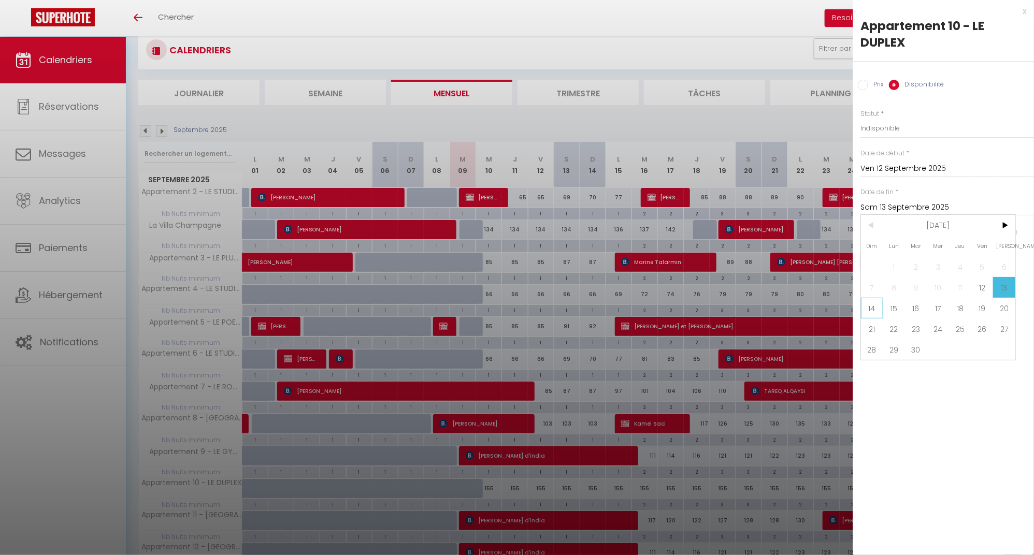
click at [872, 309] on span "14" at bounding box center [872, 308] width 22 height 21
type input "Dim 14 Septembre 2025"
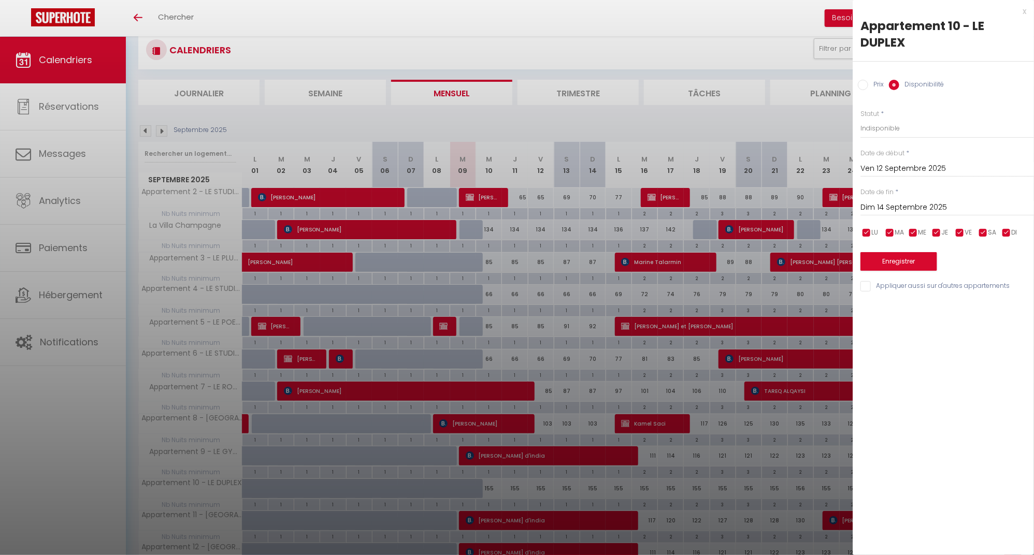
click at [903, 260] on button "Enregistrer" at bounding box center [898, 261] width 77 height 19
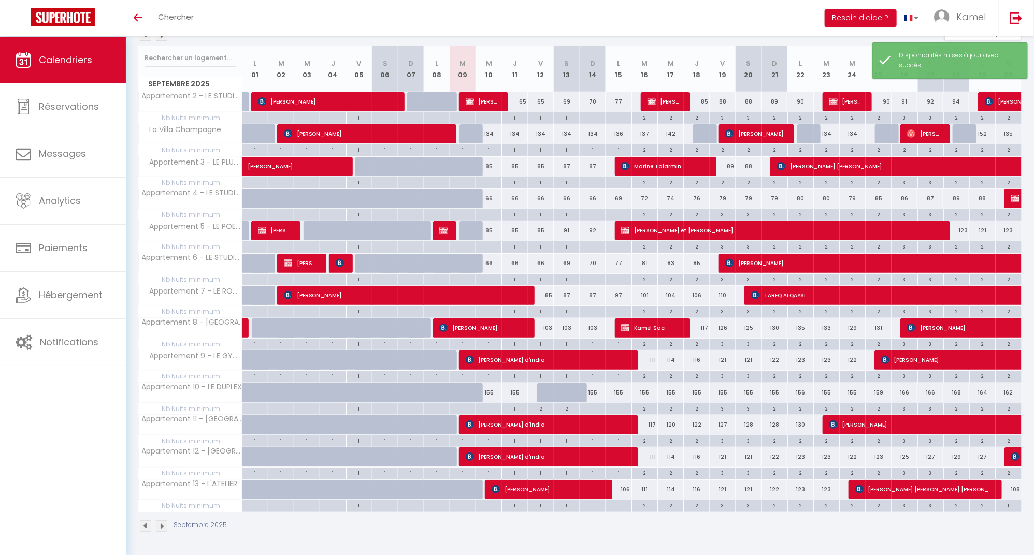
scroll to position [125, 0]
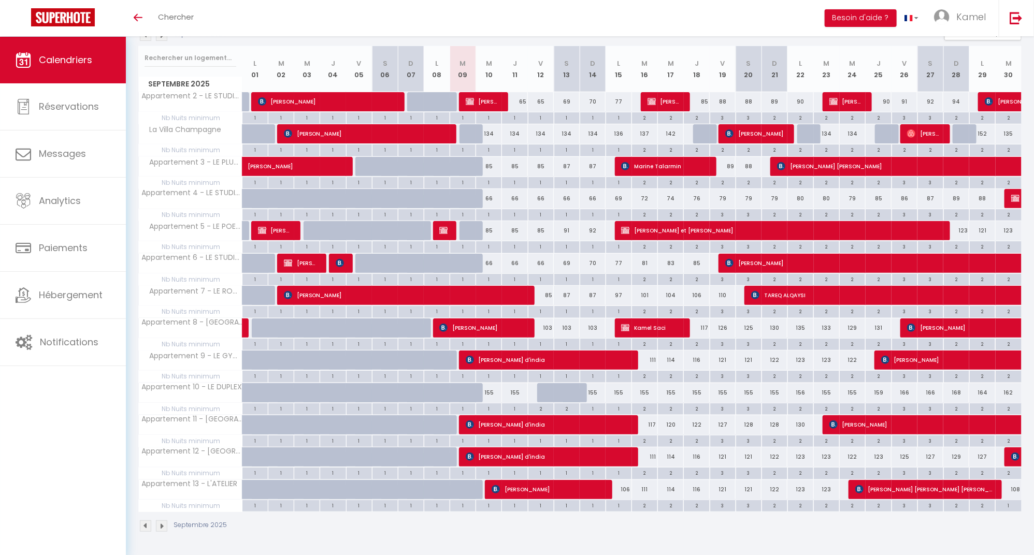
click at [541, 395] on div at bounding box center [550, 393] width 26 height 20
select select "1"
type input "Ven 12 Septembre 2025"
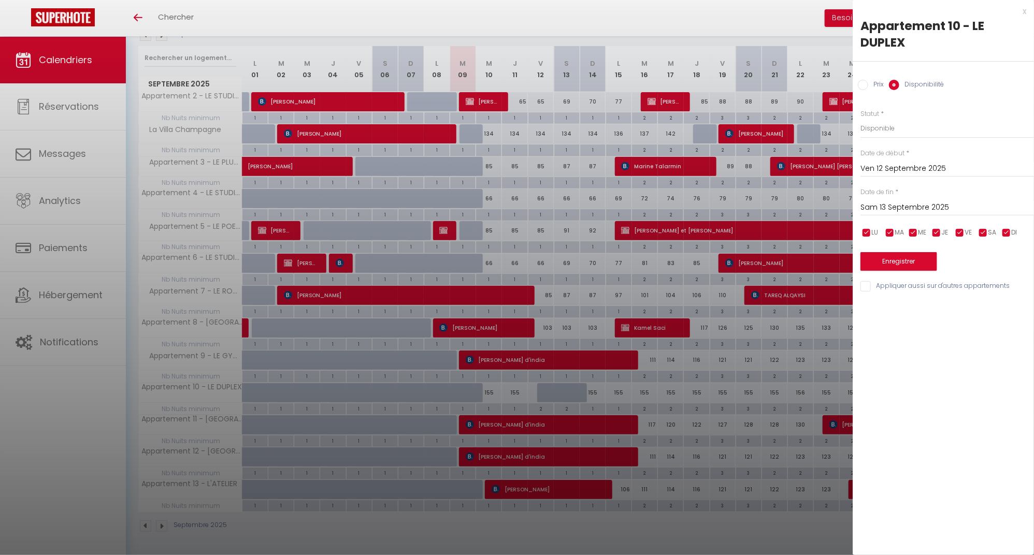
click at [890, 209] on input "Sam 13 Septembre 2025" at bounding box center [946, 207] width 173 height 13
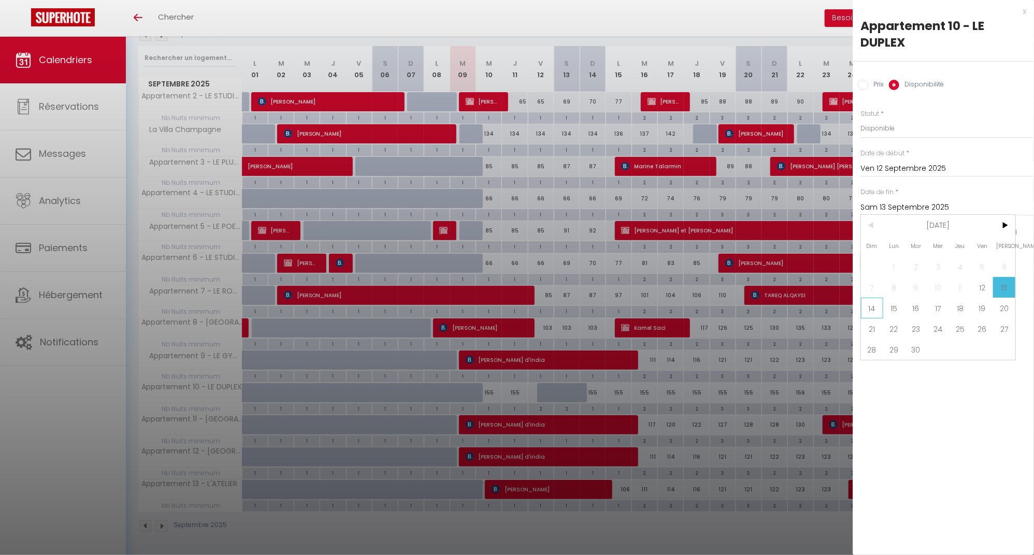
click at [876, 310] on span "14" at bounding box center [872, 308] width 22 height 21
type input "Dim 14 Septembre 2025"
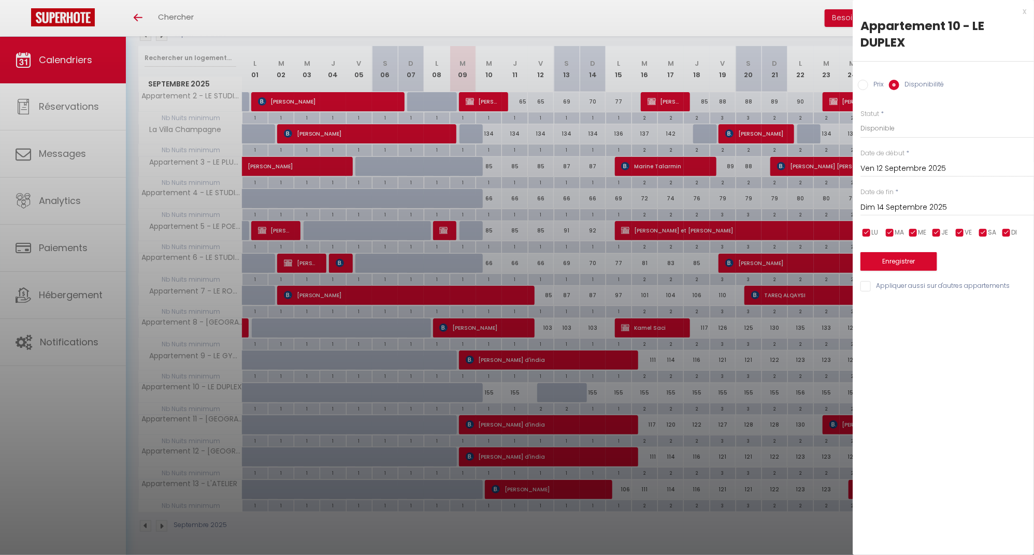
click at [911, 260] on button "Enregistrer" at bounding box center [898, 261] width 77 height 19
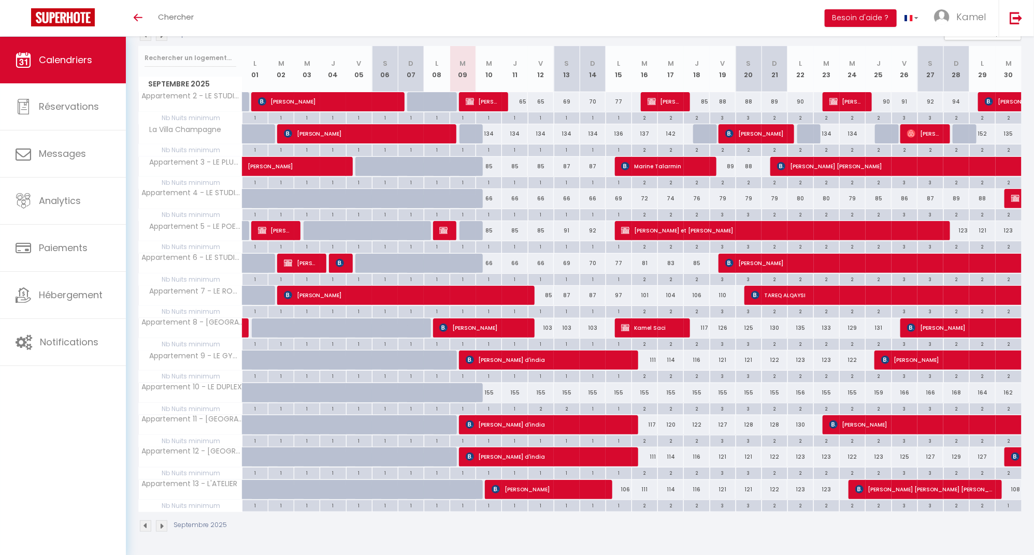
click at [570, 394] on div "155" at bounding box center [567, 392] width 26 height 19
select select "1"
type input "Sam 13 Septembre 2025"
type input "Dim 14 Septembre 2025"
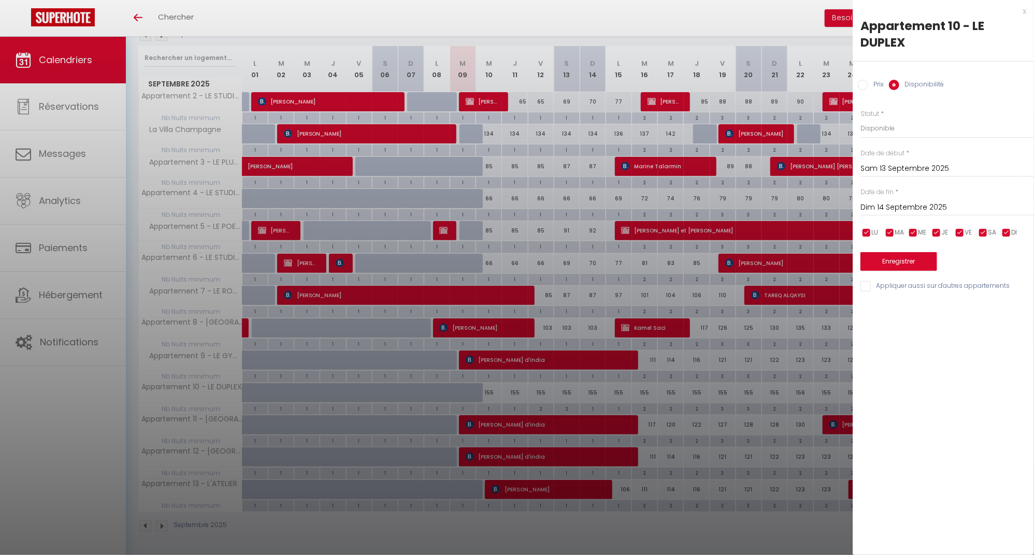
click at [905, 168] on input "Sam 13 Septembre 2025" at bounding box center [946, 168] width 173 height 13
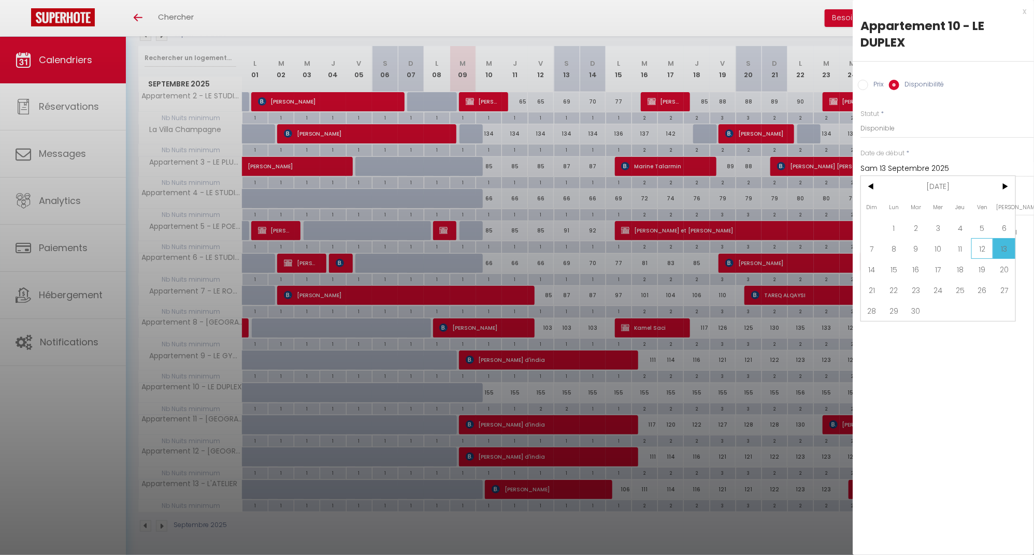
click at [979, 248] on span "12" at bounding box center [982, 248] width 22 height 21
type input "Ven 12 Septembre 2025"
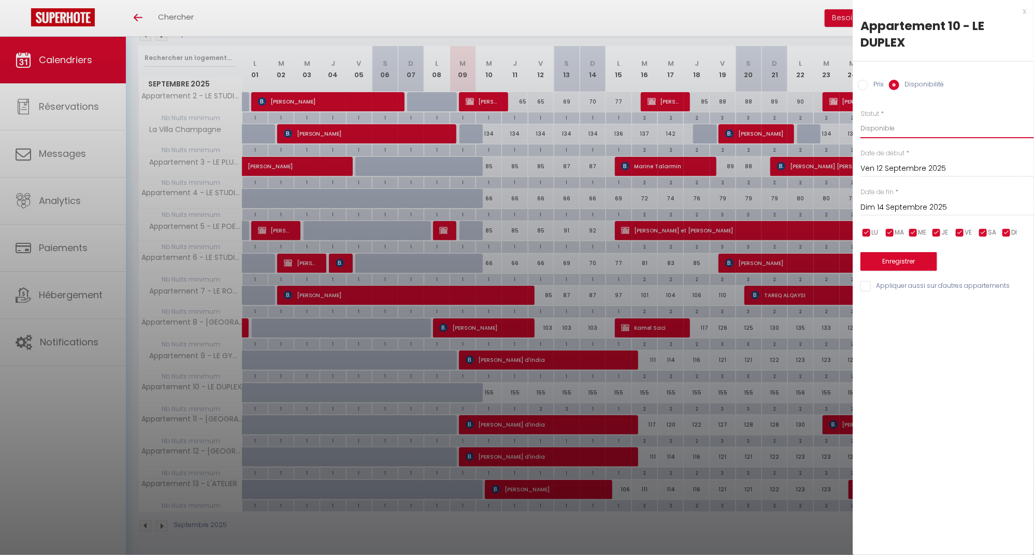
select select "0"
click at [907, 265] on button "Enregistrer" at bounding box center [898, 261] width 77 height 19
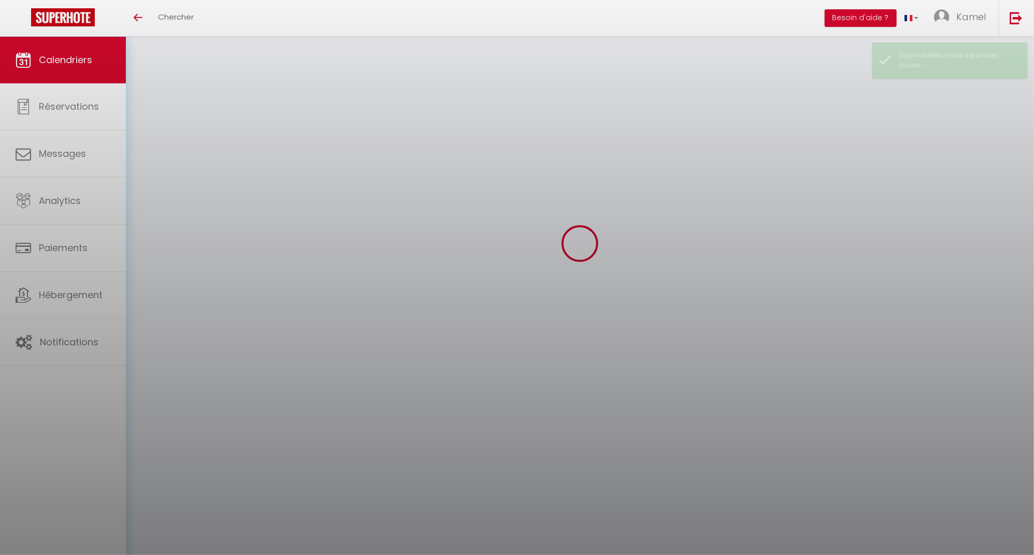
scroll to position [36, 0]
